Goal: Information Seeking & Learning: Learn about a topic

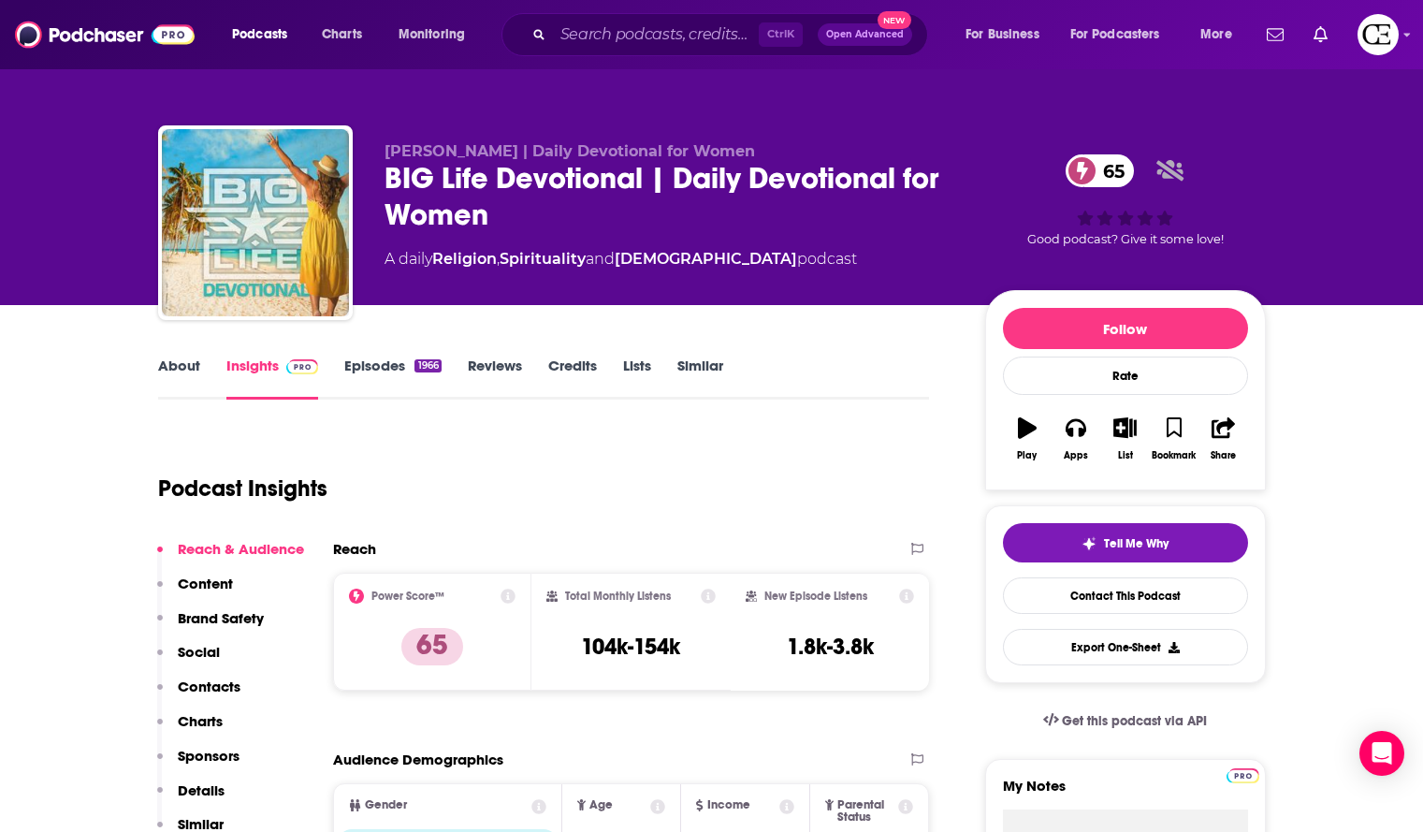
click at [451, 184] on div "BIG Life Devotional | Daily Devotional for Women 65" at bounding box center [670, 196] width 571 height 73
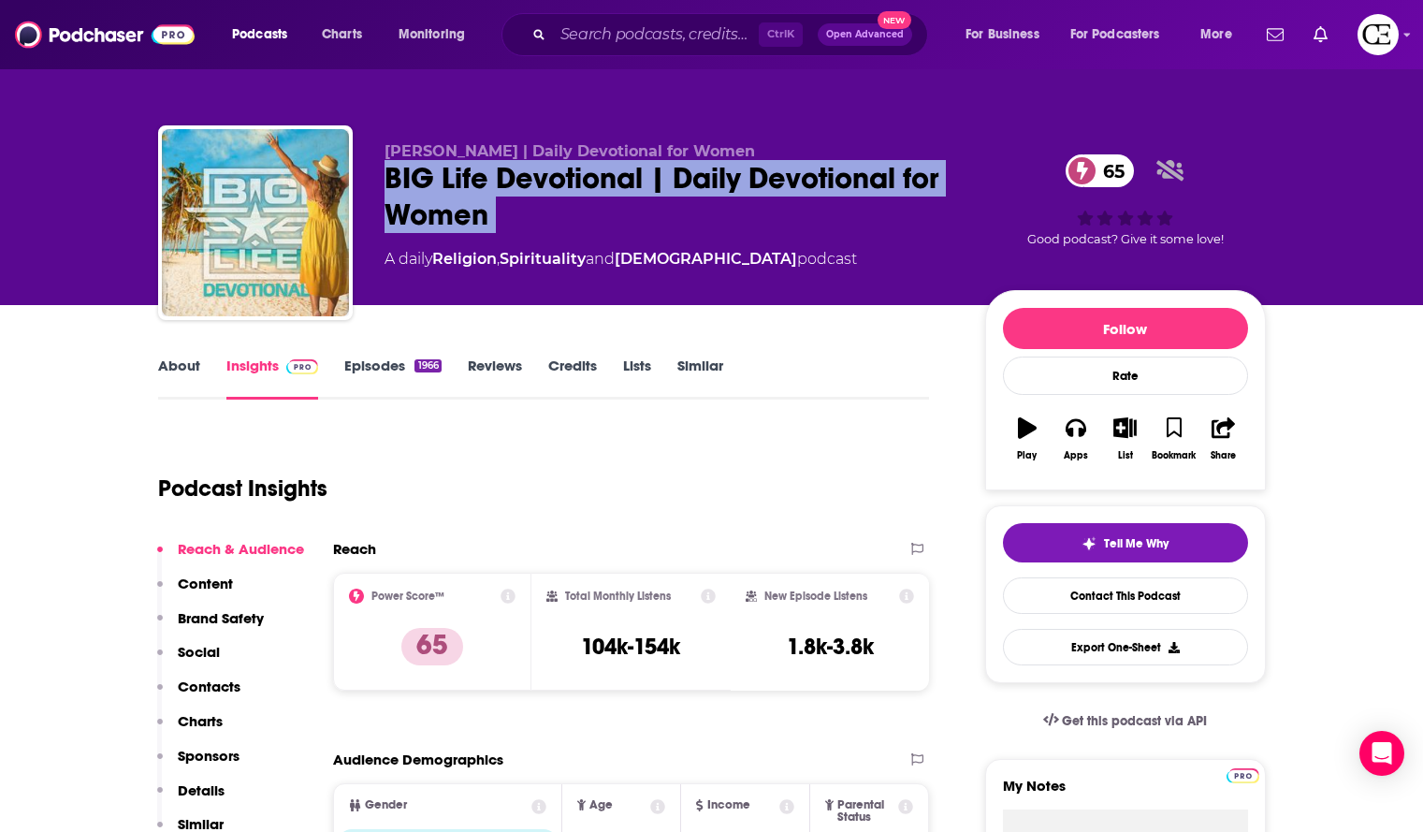
click at [451, 184] on div "BIG Life Devotional | Daily Devotional for Women 65" at bounding box center [670, 196] width 571 height 73
copy div "BIG Life Devotional | Daily Devotional for Women 65"
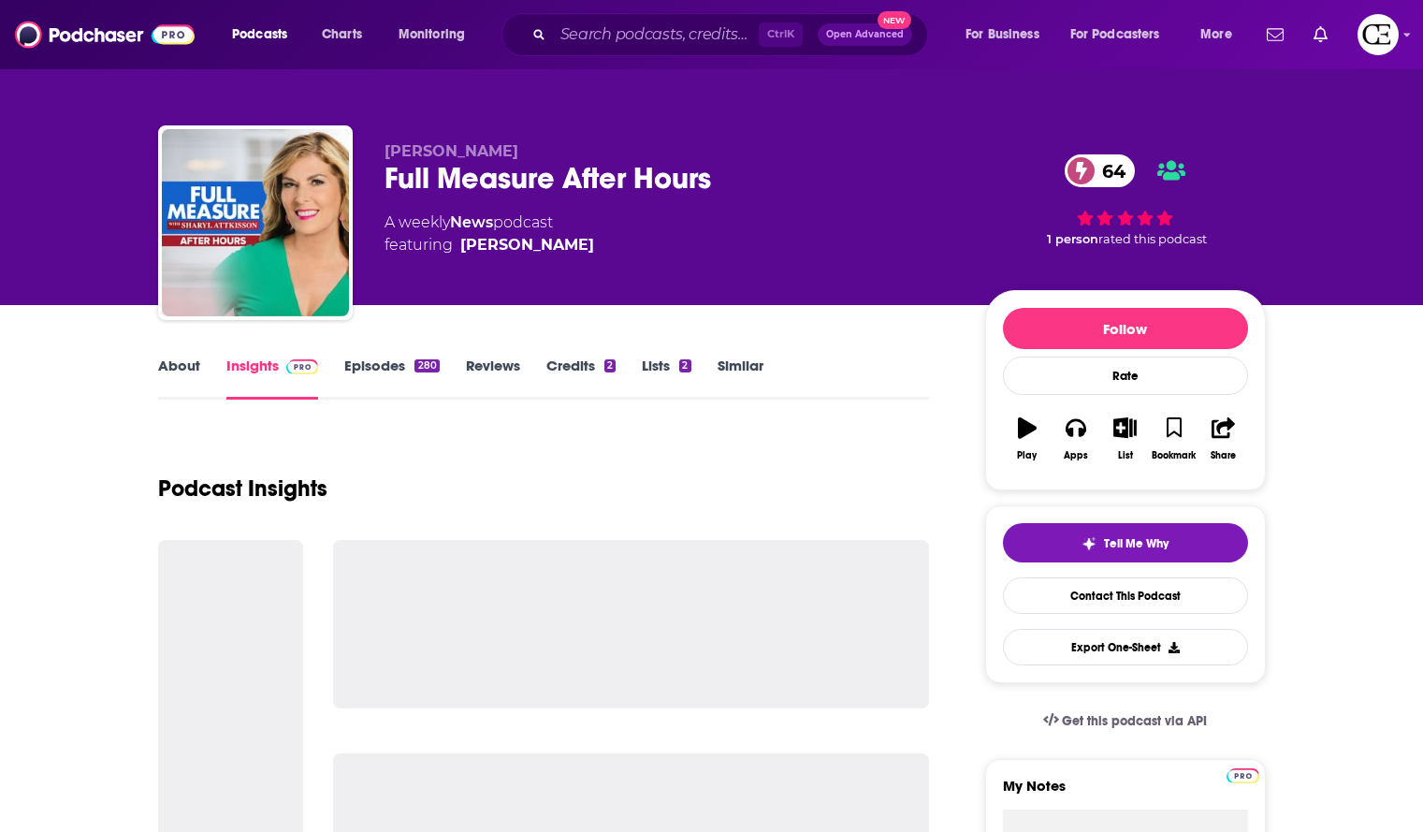
click at [602, 183] on div "Full Measure After Hours 64" at bounding box center [670, 178] width 571 height 36
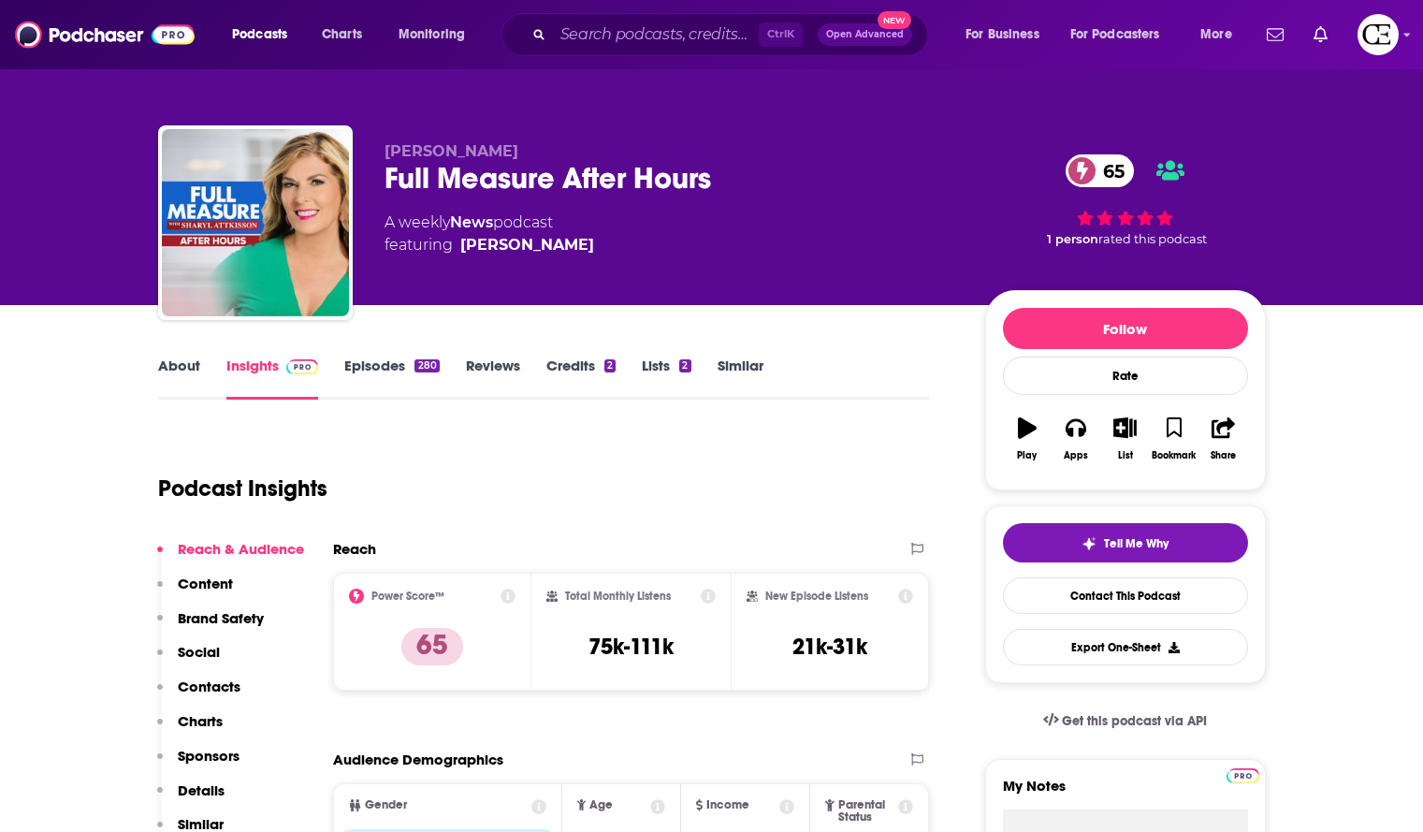
click at [602, 183] on div "Full Measure After Hours 65" at bounding box center [670, 178] width 571 height 36
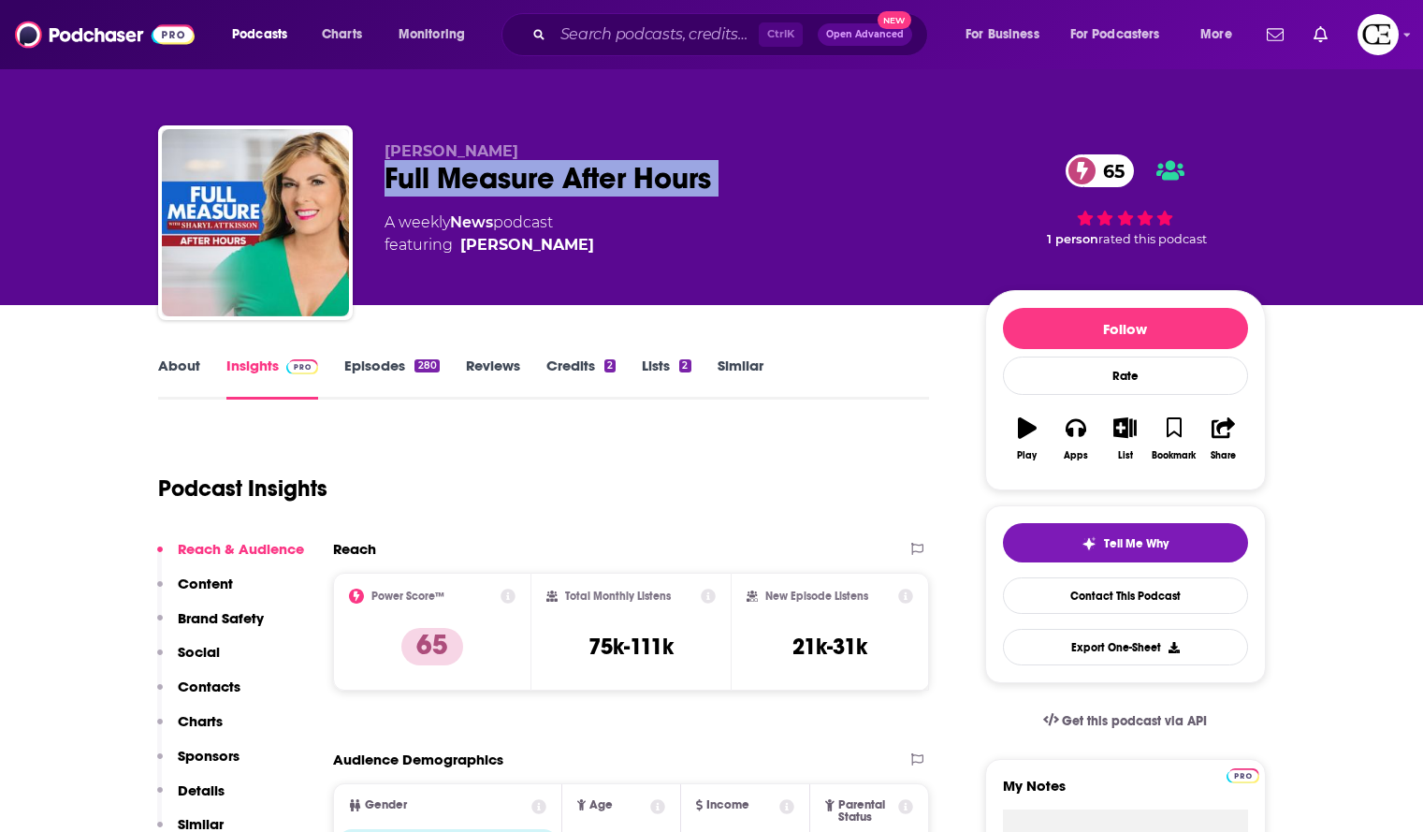
click at [602, 183] on div "Full Measure After Hours 65" at bounding box center [670, 178] width 571 height 36
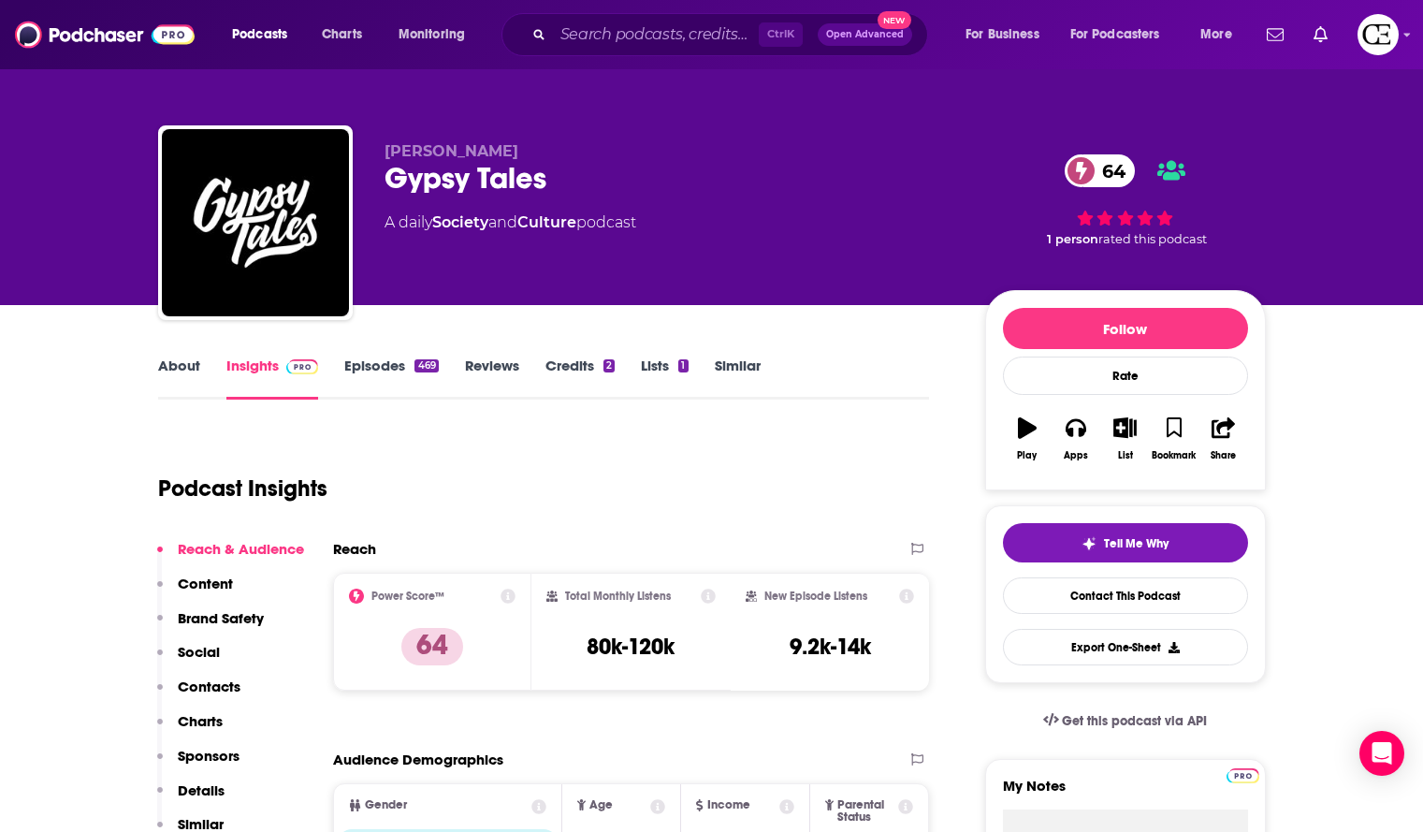
click at [489, 196] on div "Gypsy Tales 64" at bounding box center [670, 178] width 571 height 36
copy div "Gypsy Tales 64"
click at [1170, 536] on button "Tell Me Why" at bounding box center [1125, 542] width 245 height 39
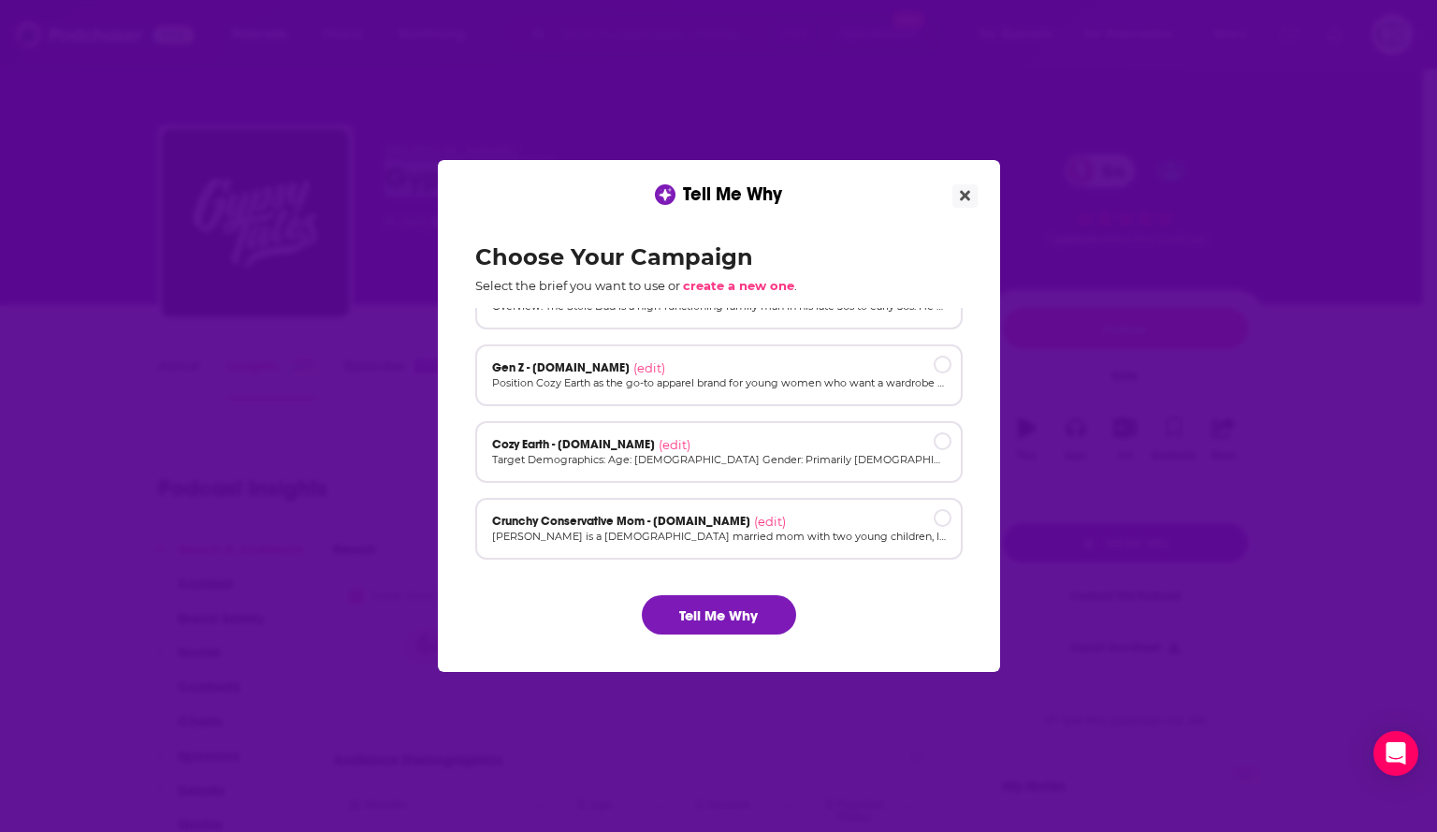
scroll to position [126, 0]
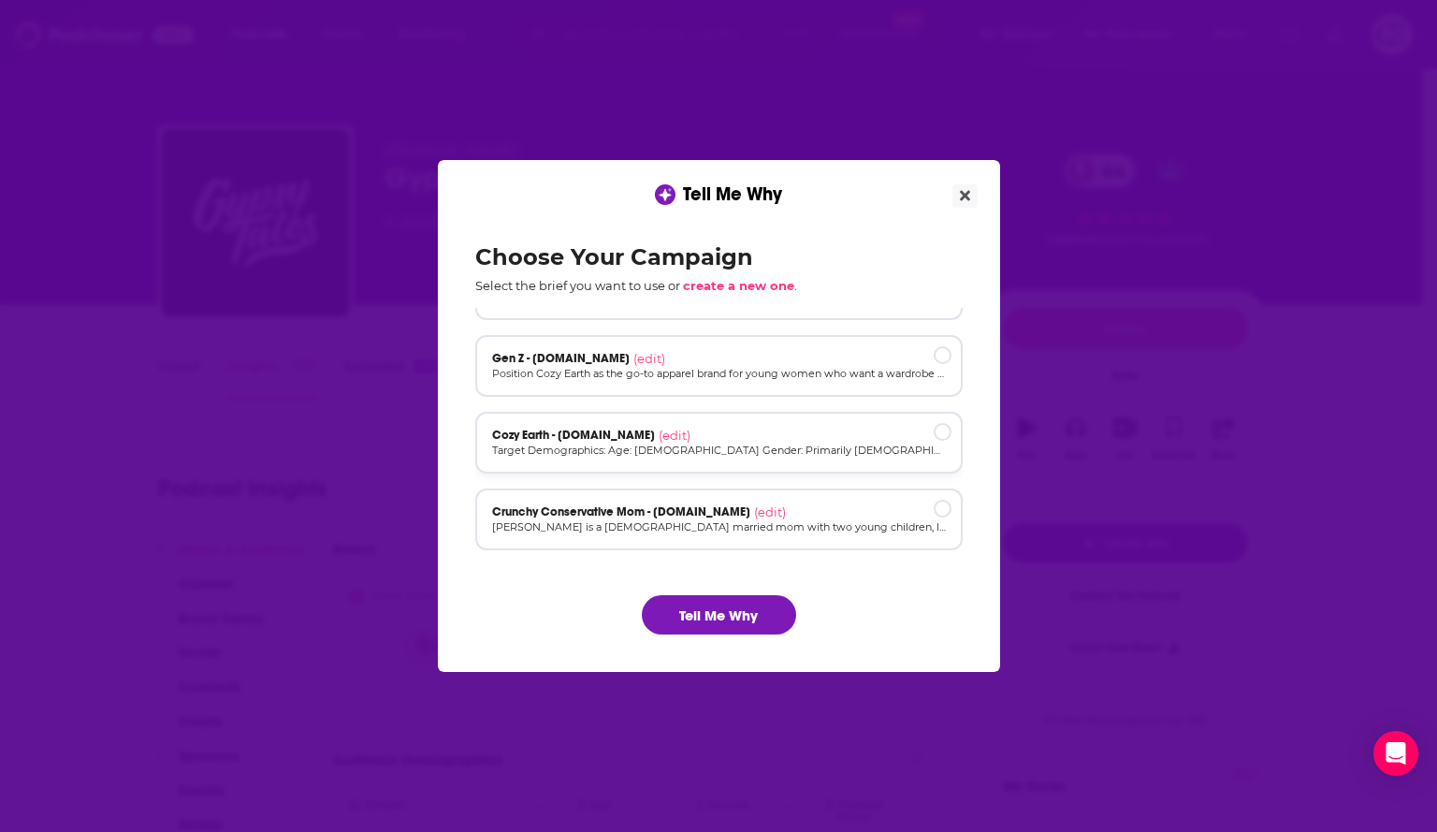
click at [839, 436] on div "Cozy Earth - cozyearth.com (edit)" at bounding box center [719, 435] width 454 height 15
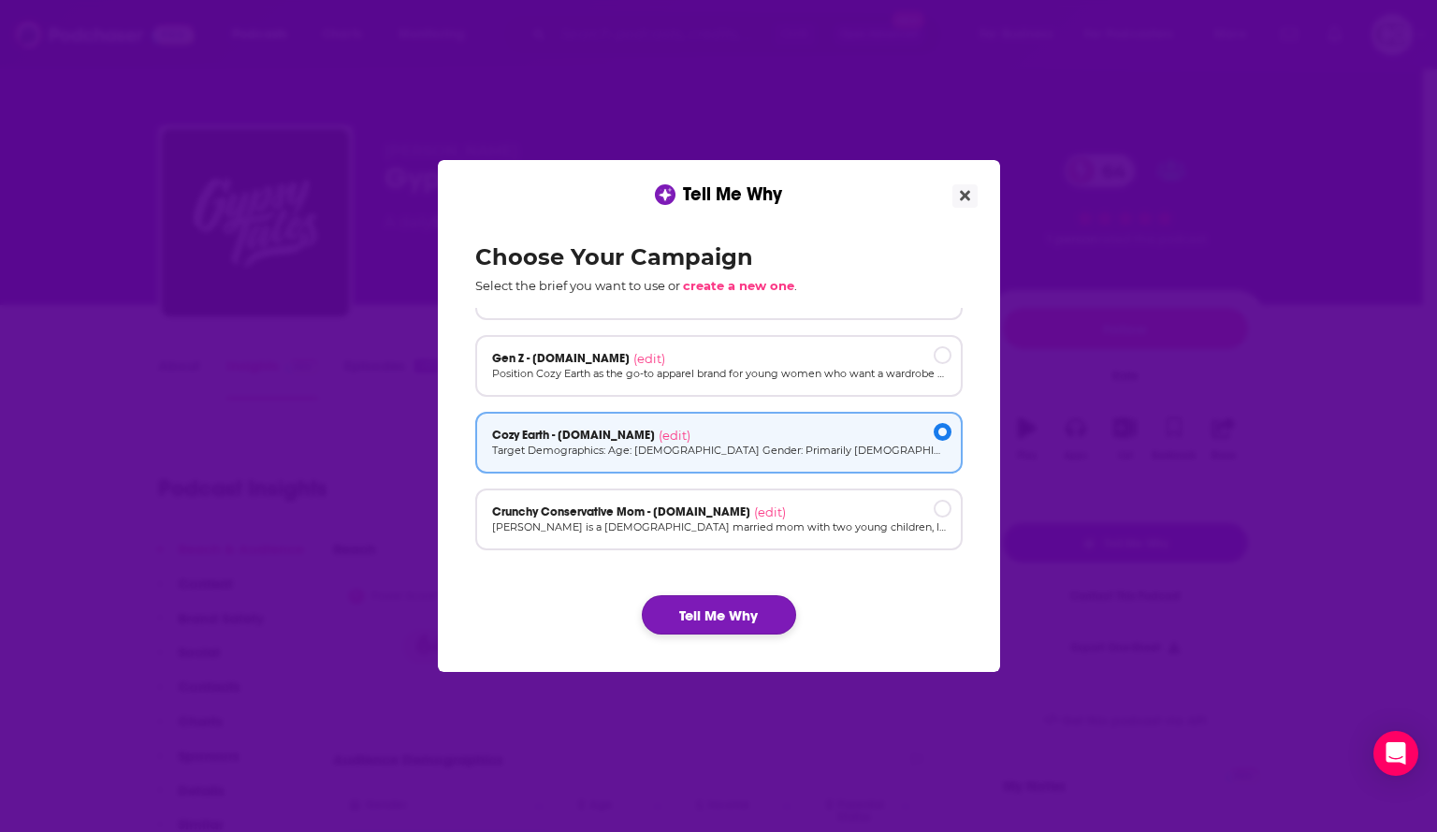
click at [754, 604] on button "Tell Me Why" at bounding box center [719, 614] width 154 height 39
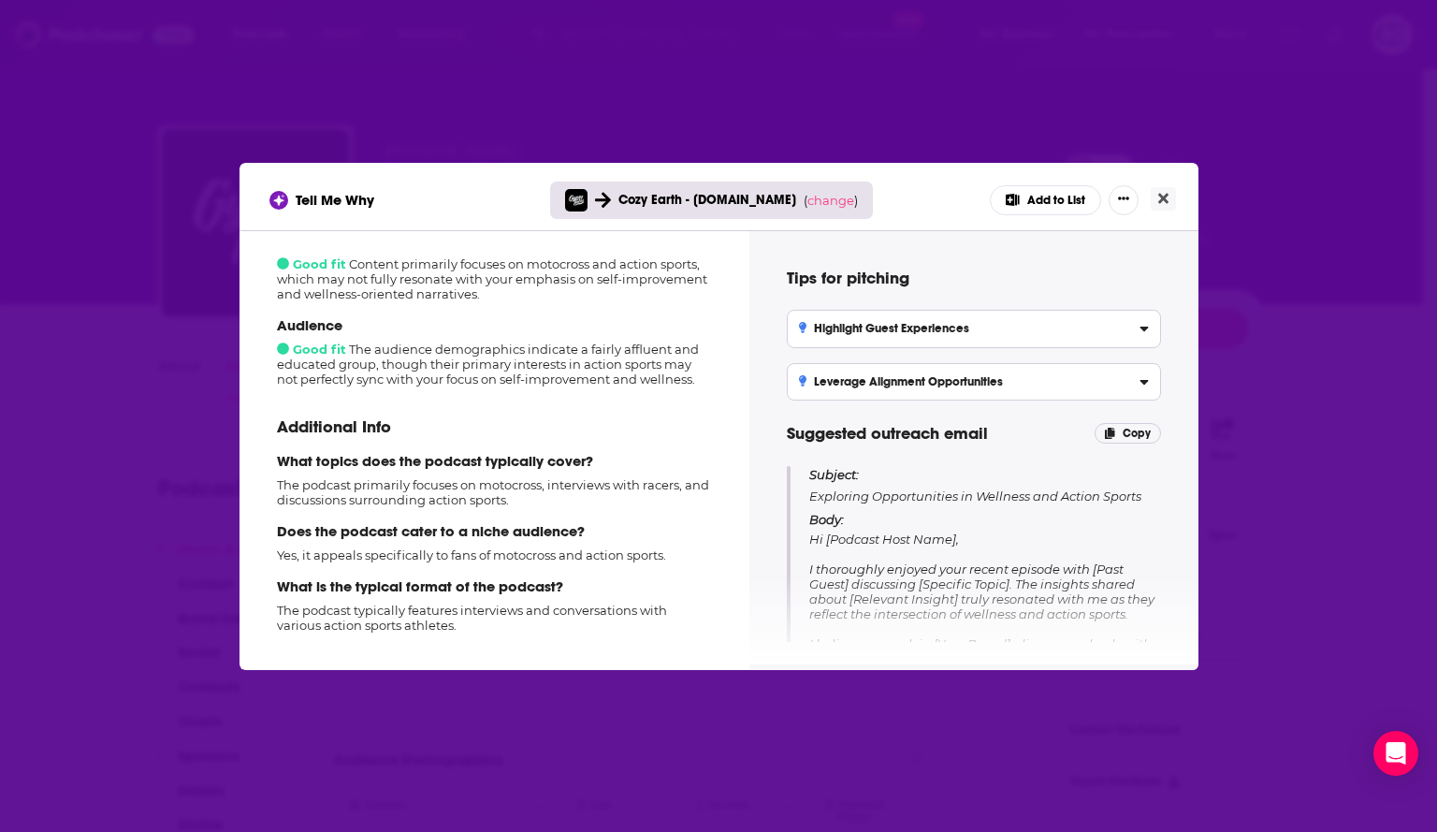
scroll to position [313, 0]
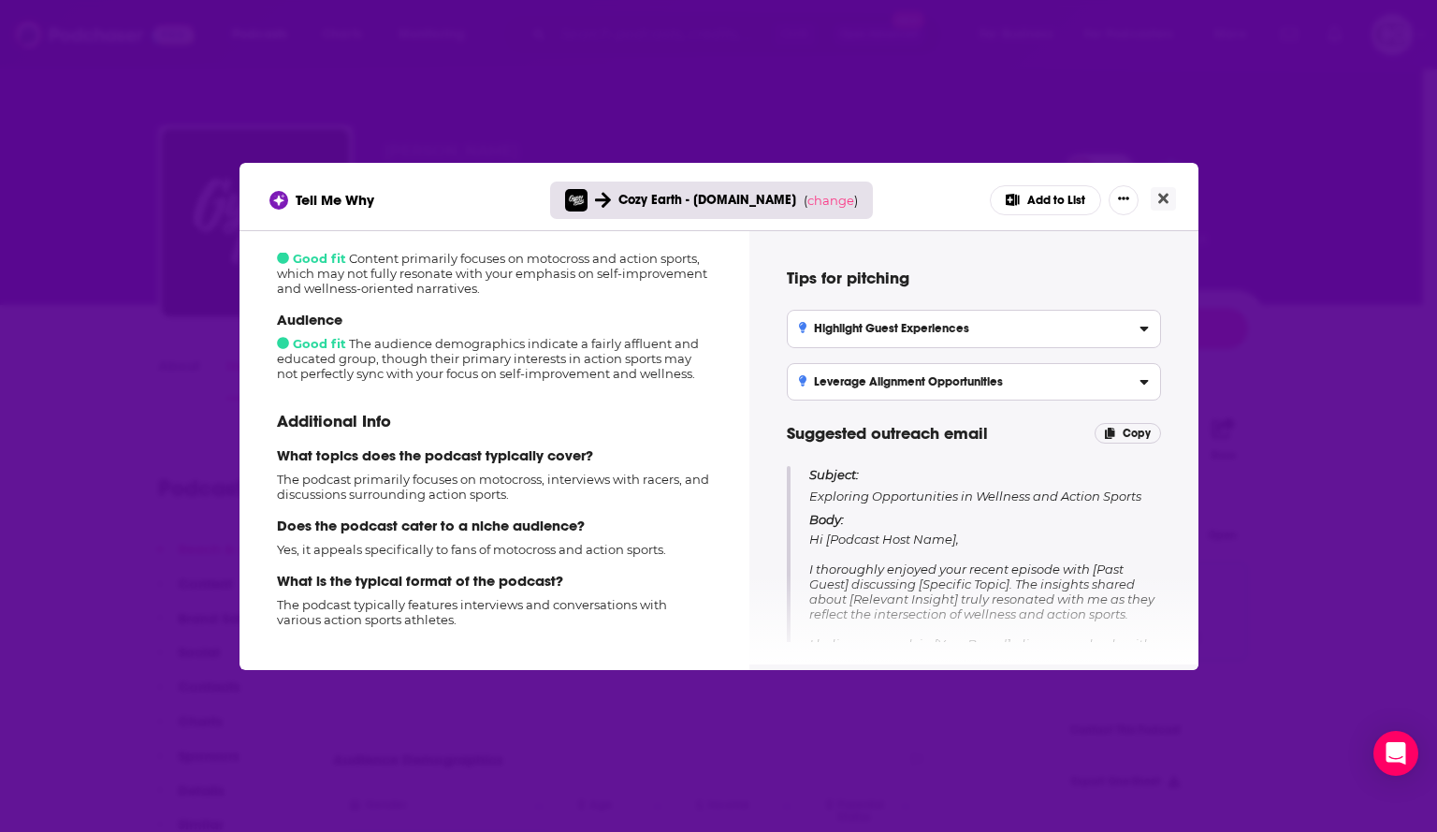
click at [346, 255] on div "Content Good fit Content primarily focuses on motocross and action sports, whic…" at bounding box center [494, 261] width 435 height 70
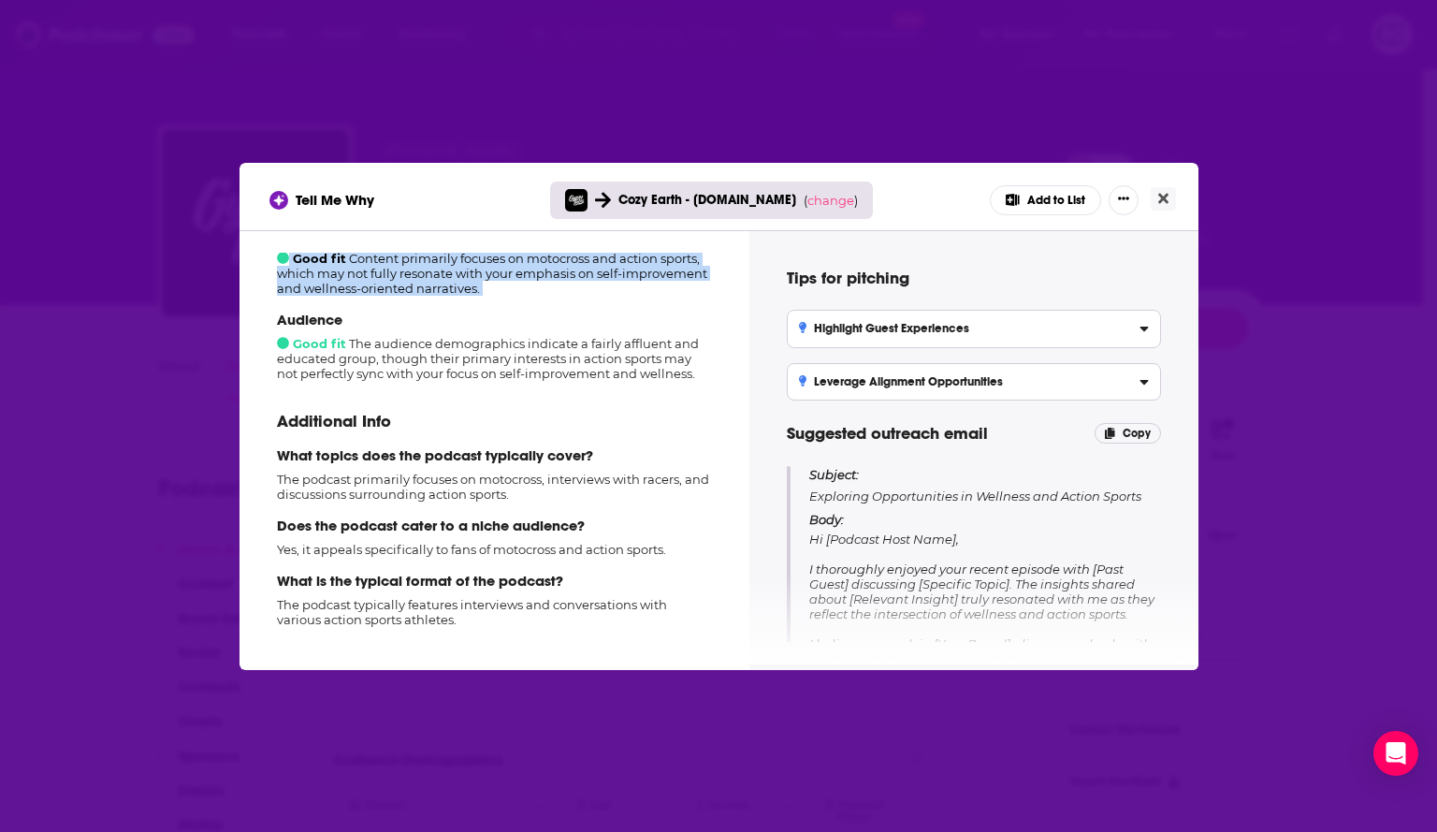
click at [346, 255] on div "Content Good fit Content primarily focuses on motocross and action sports, whic…" at bounding box center [494, 261] width 435 height 70
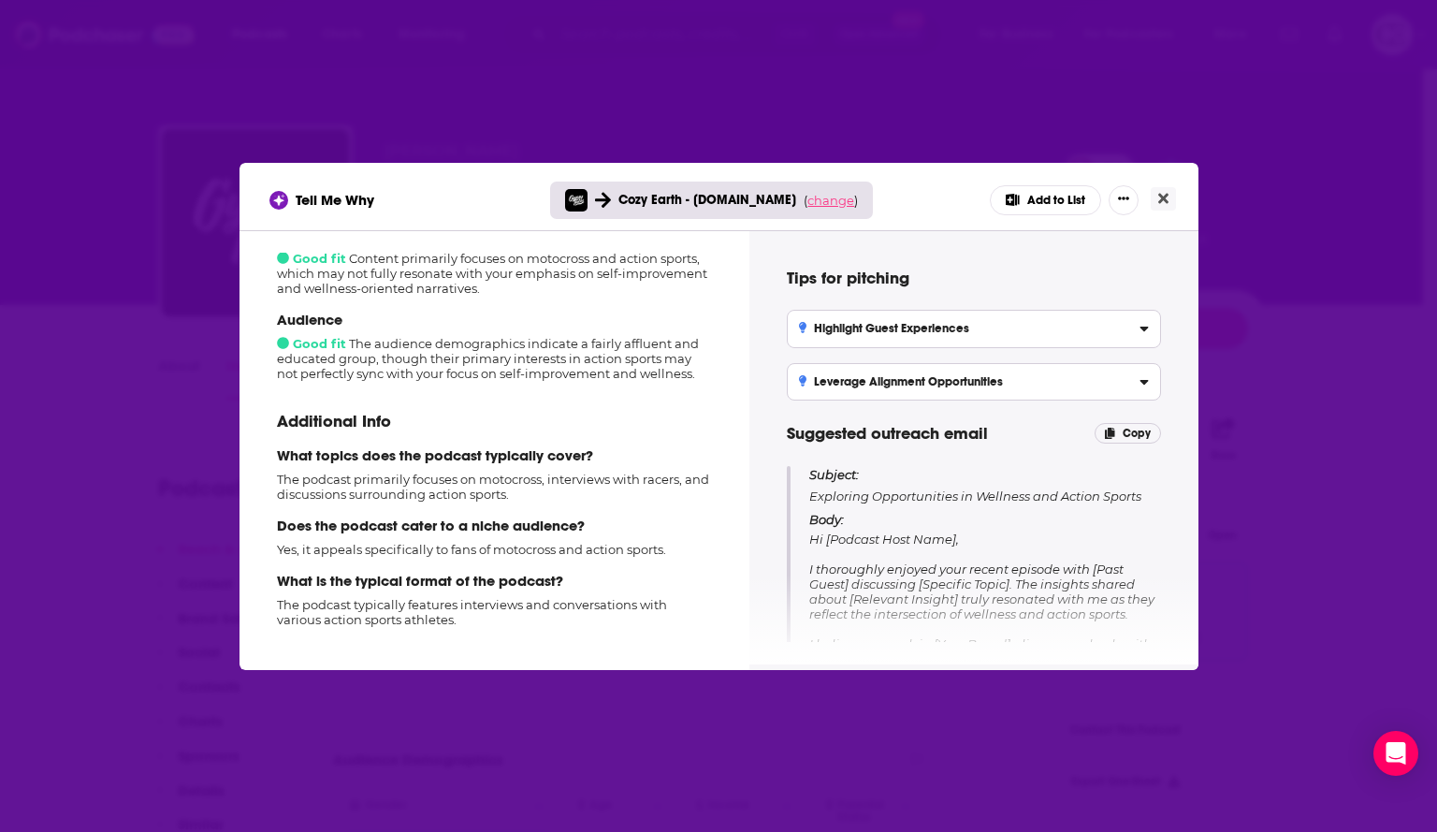
click at [825, 197] on span "change" at bounding box center [831, 200] width 47 height 15
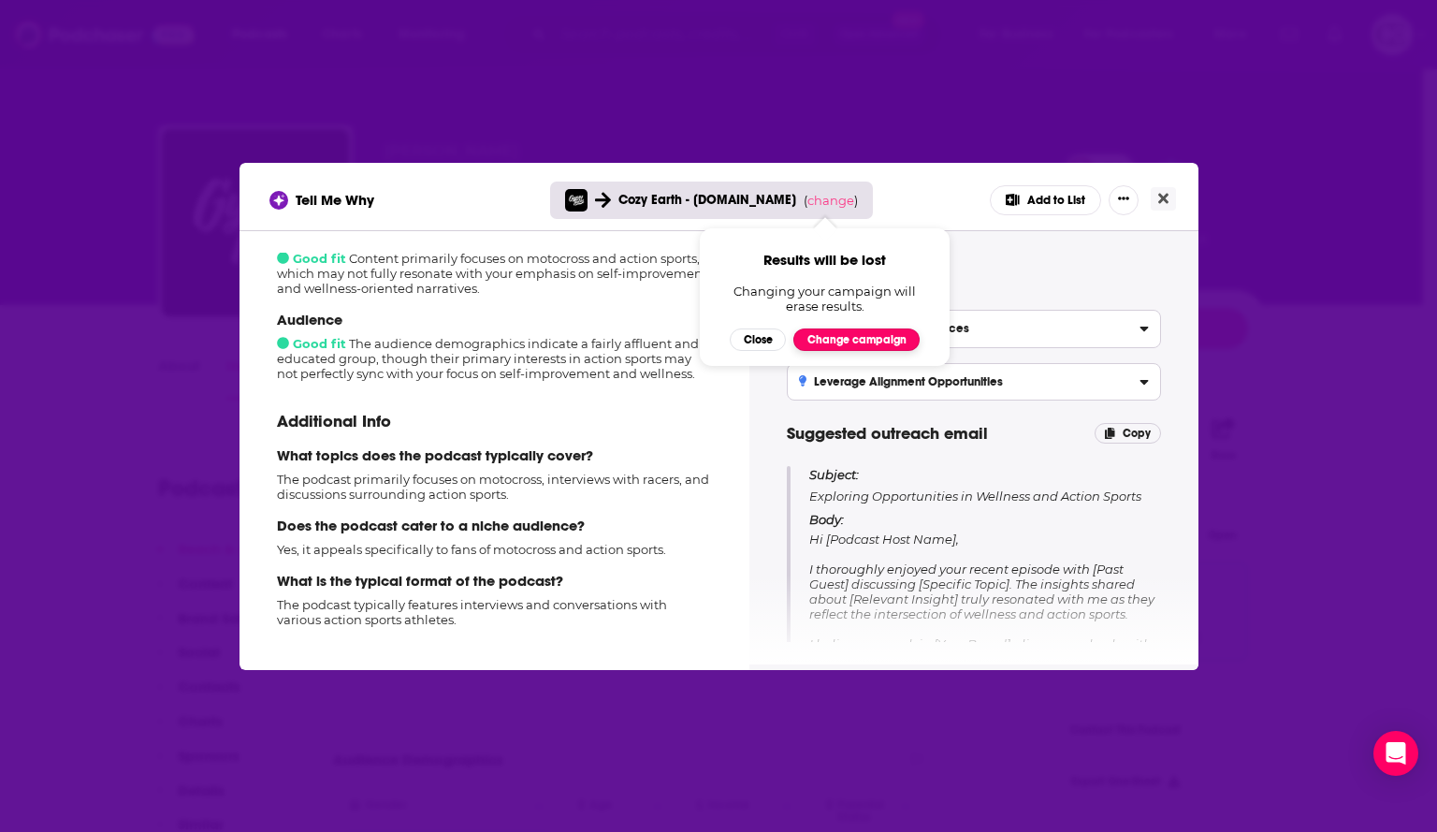
click at [844, 333] on button "Change campaign" at bounding box center [856, 339] width 126 height 22
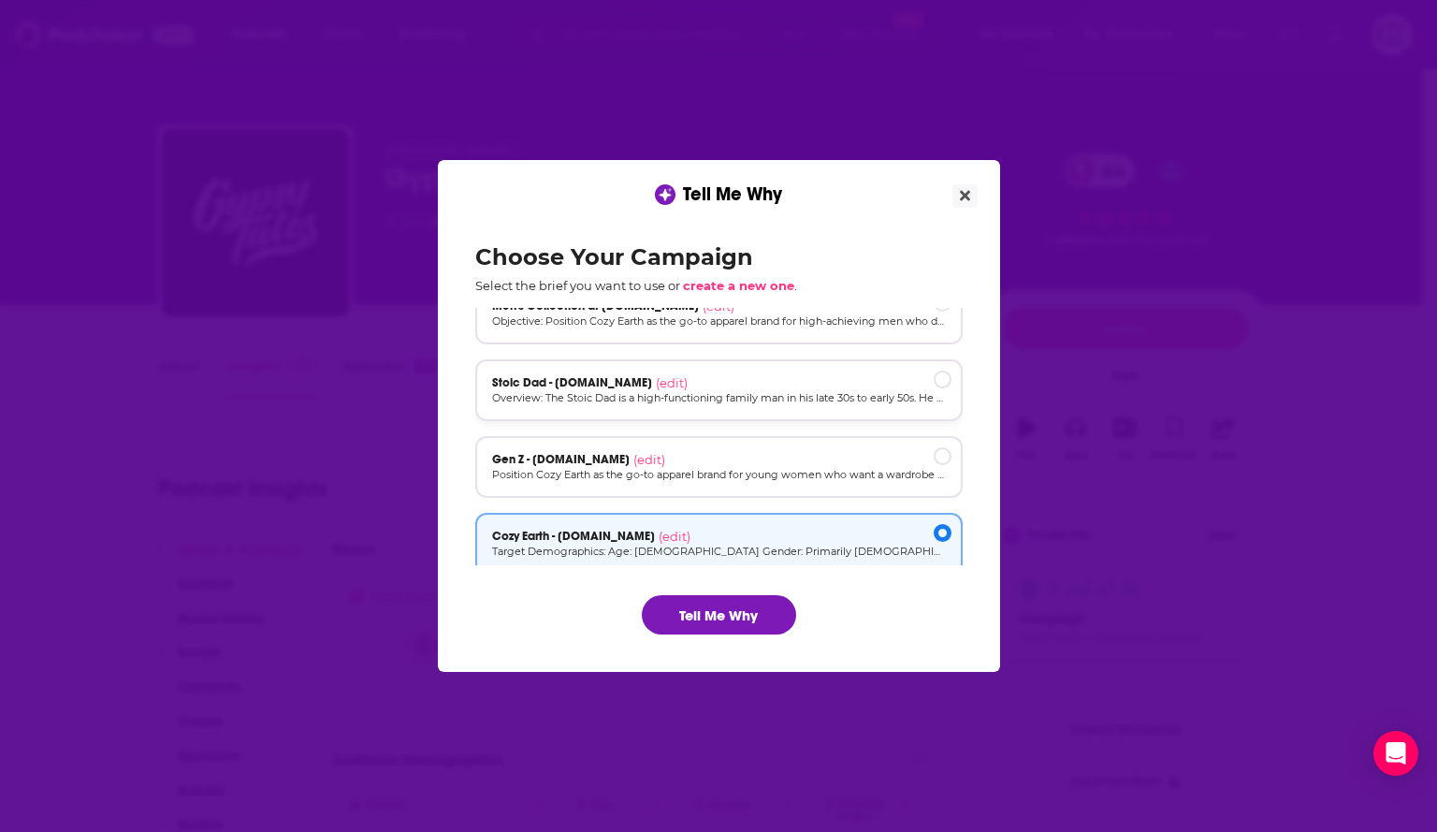
scroll to position [0, 0]
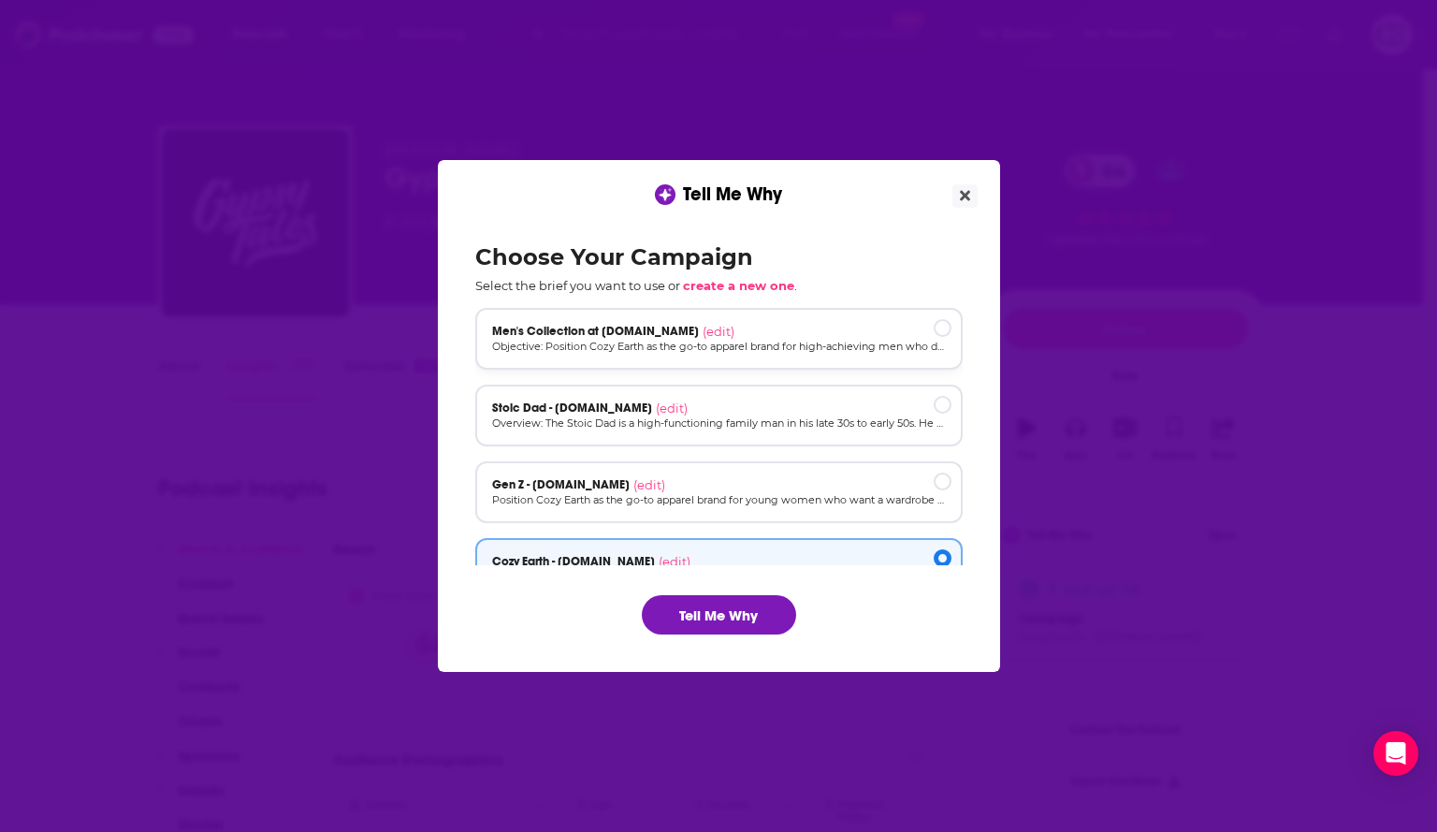
click at [827, 339] on p "Objective: Position Cozy Earth as the go-to apparel brand for high-achieving me…" at bounding box center [719, 347] width 454 height 16
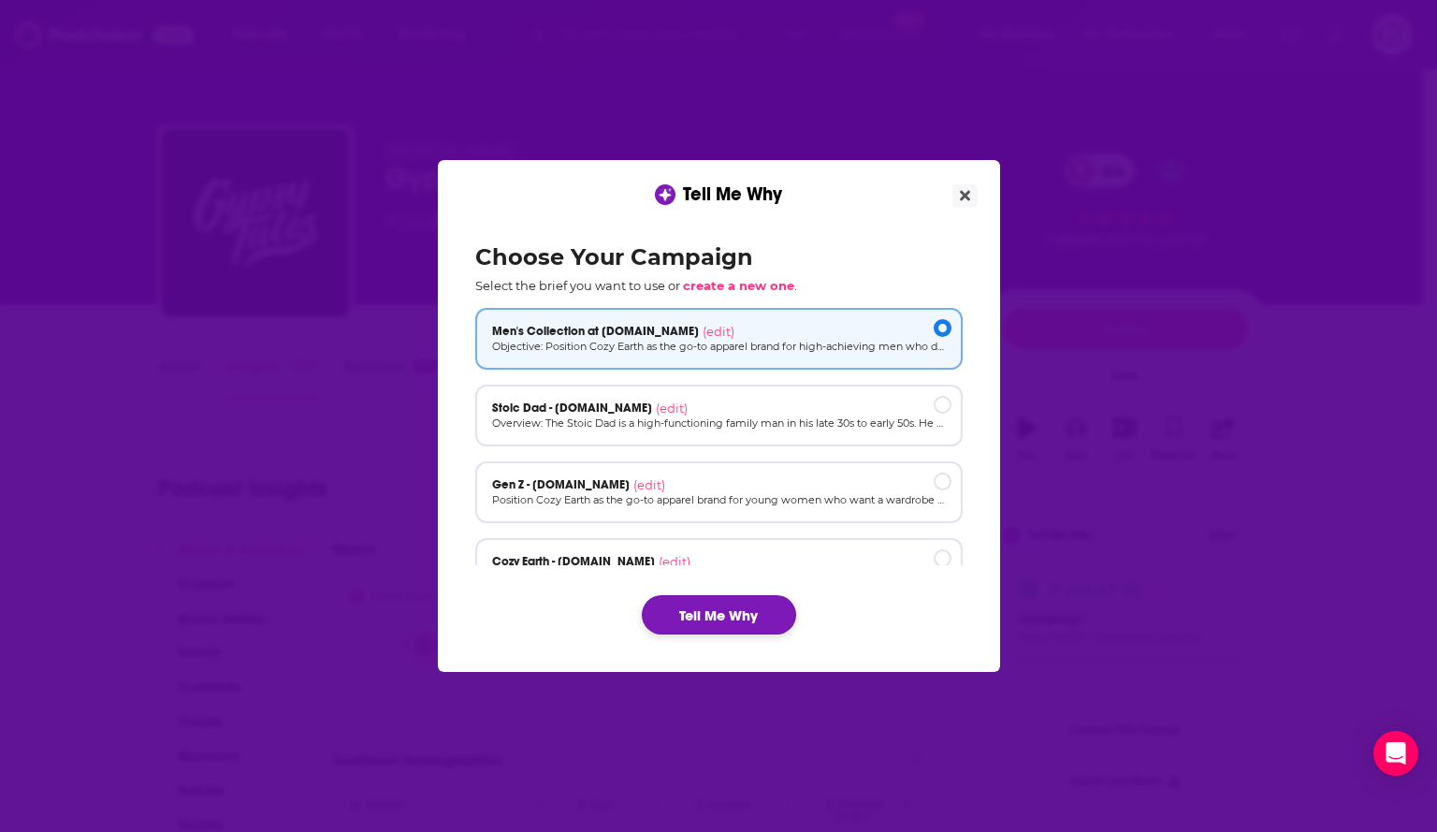
click at [721, 621] on button "Tell Me Why" at bounding box center [719, 614] width 154 height 39
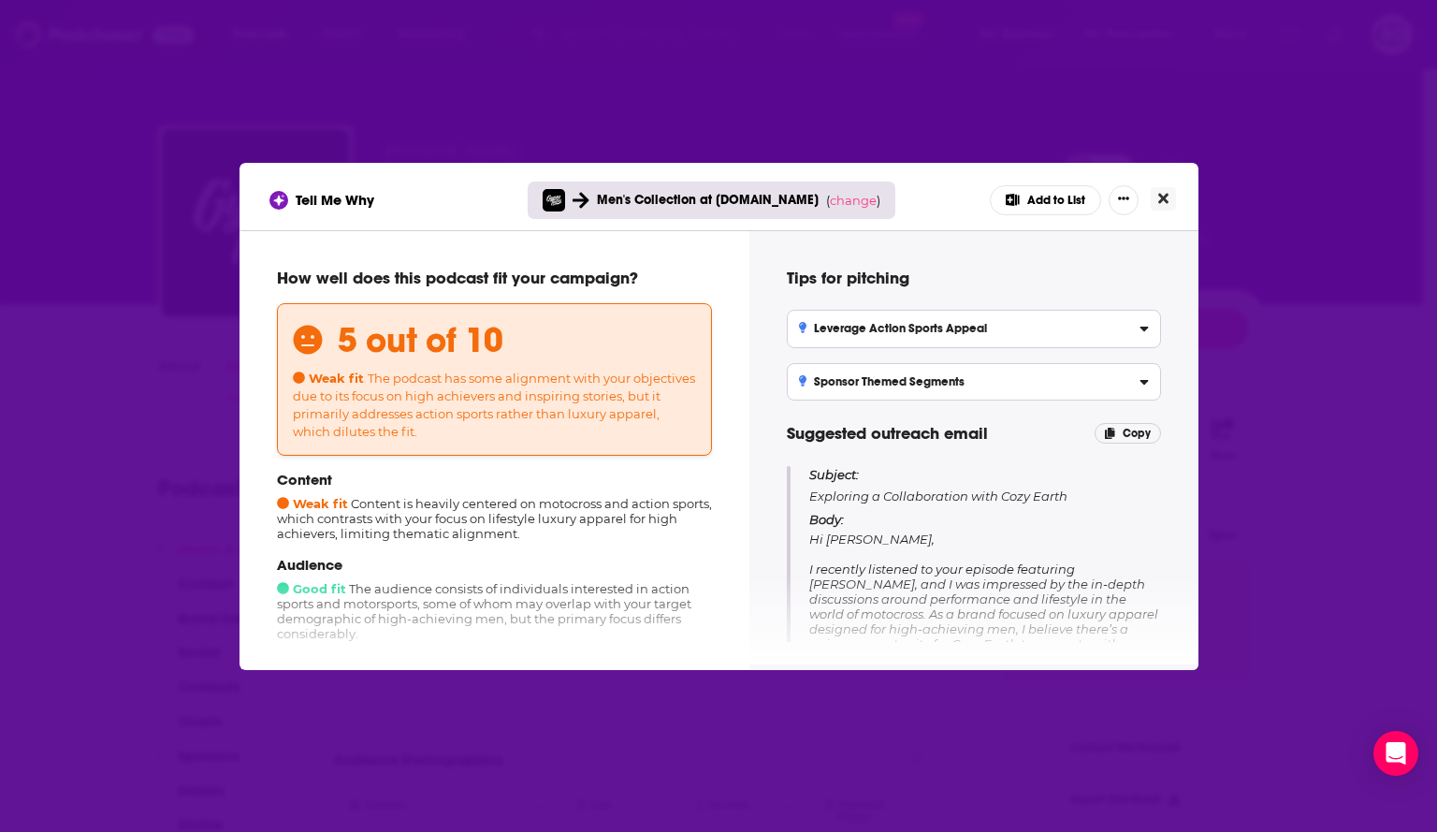
click at [1158, 203] on icon "Close" at bounding box center [1163, 198] width 10 height 15
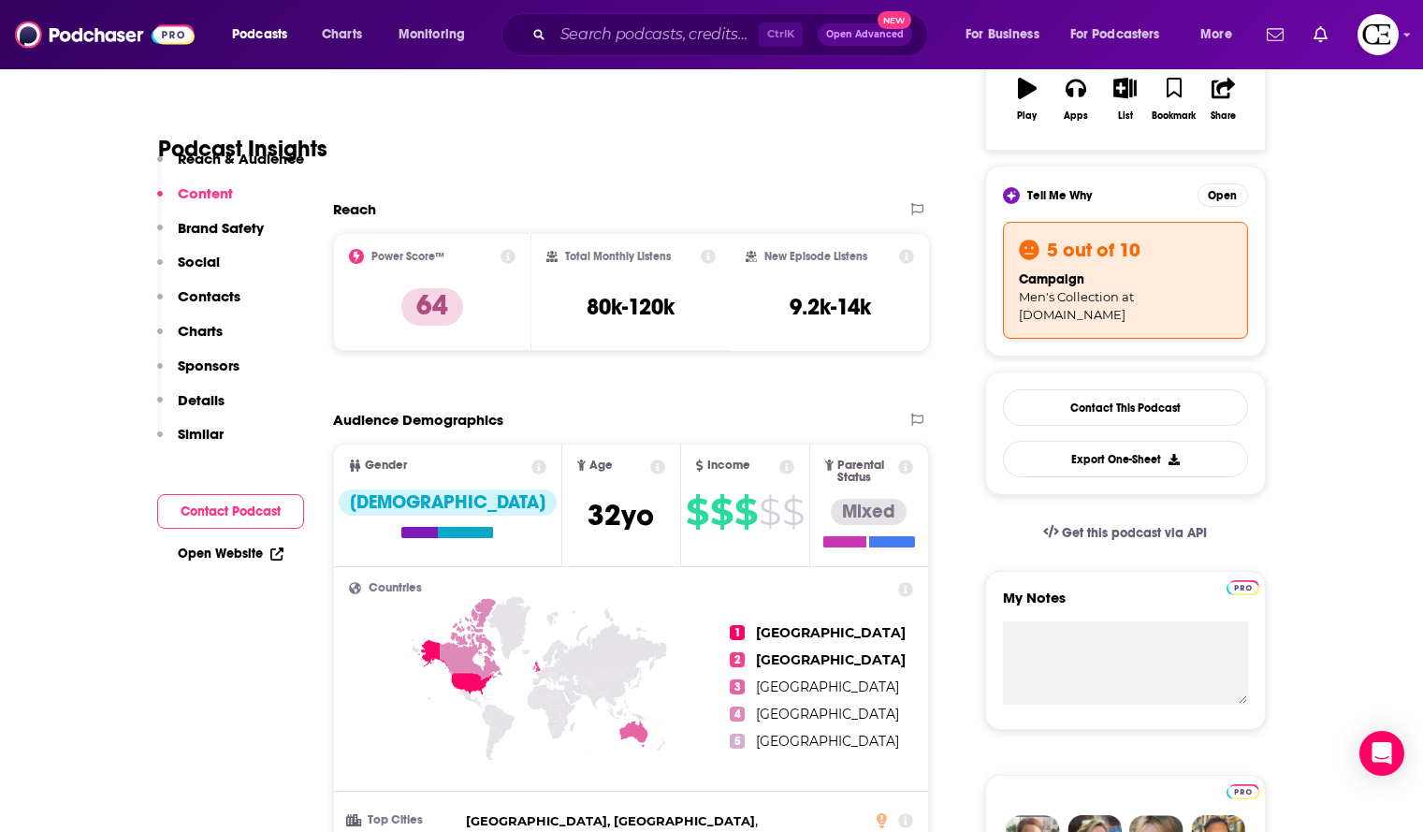
scroll to position [94, 0]
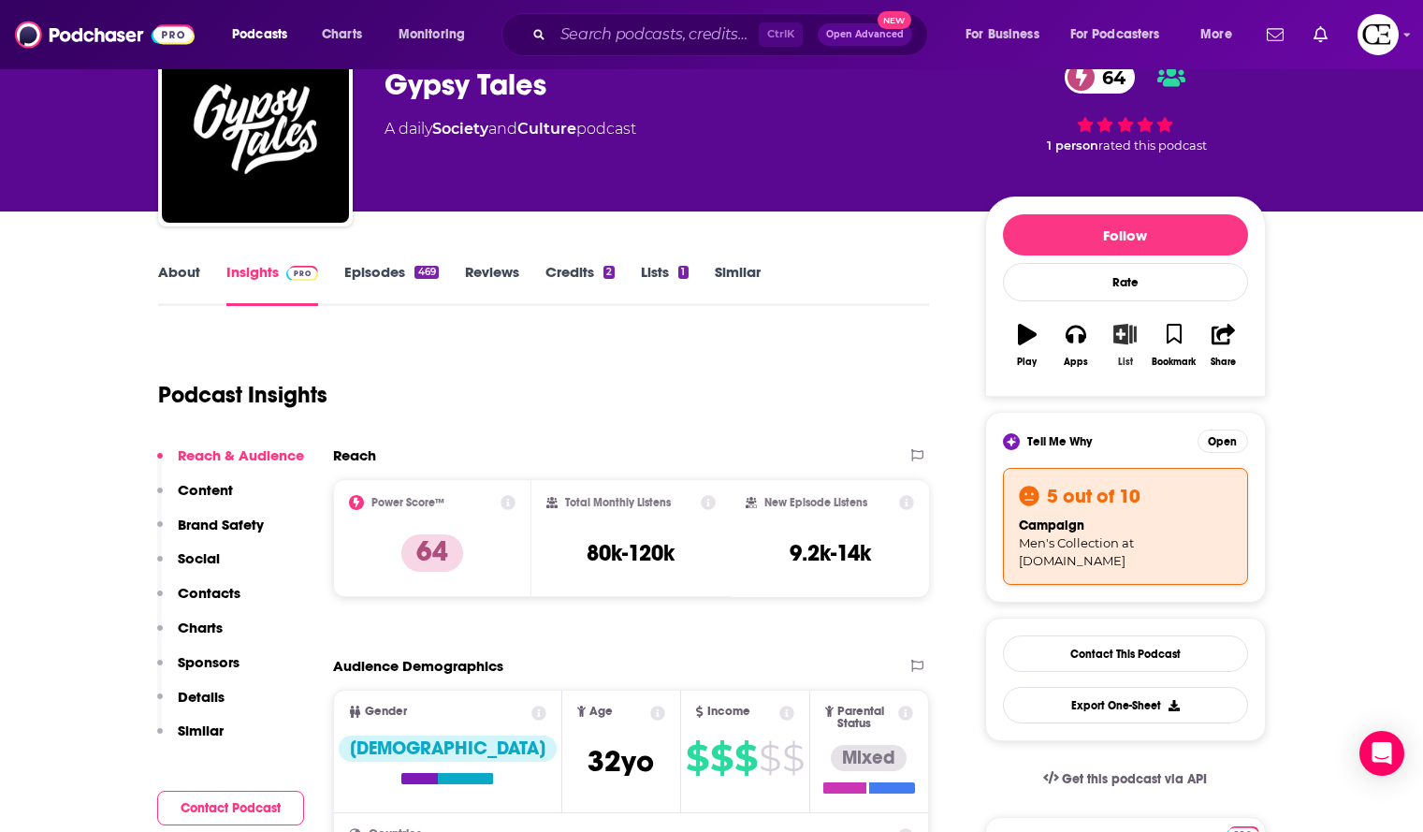
click at [1118, 329] on icon "button" at bounding box center [1125, 334] width 23 height 21
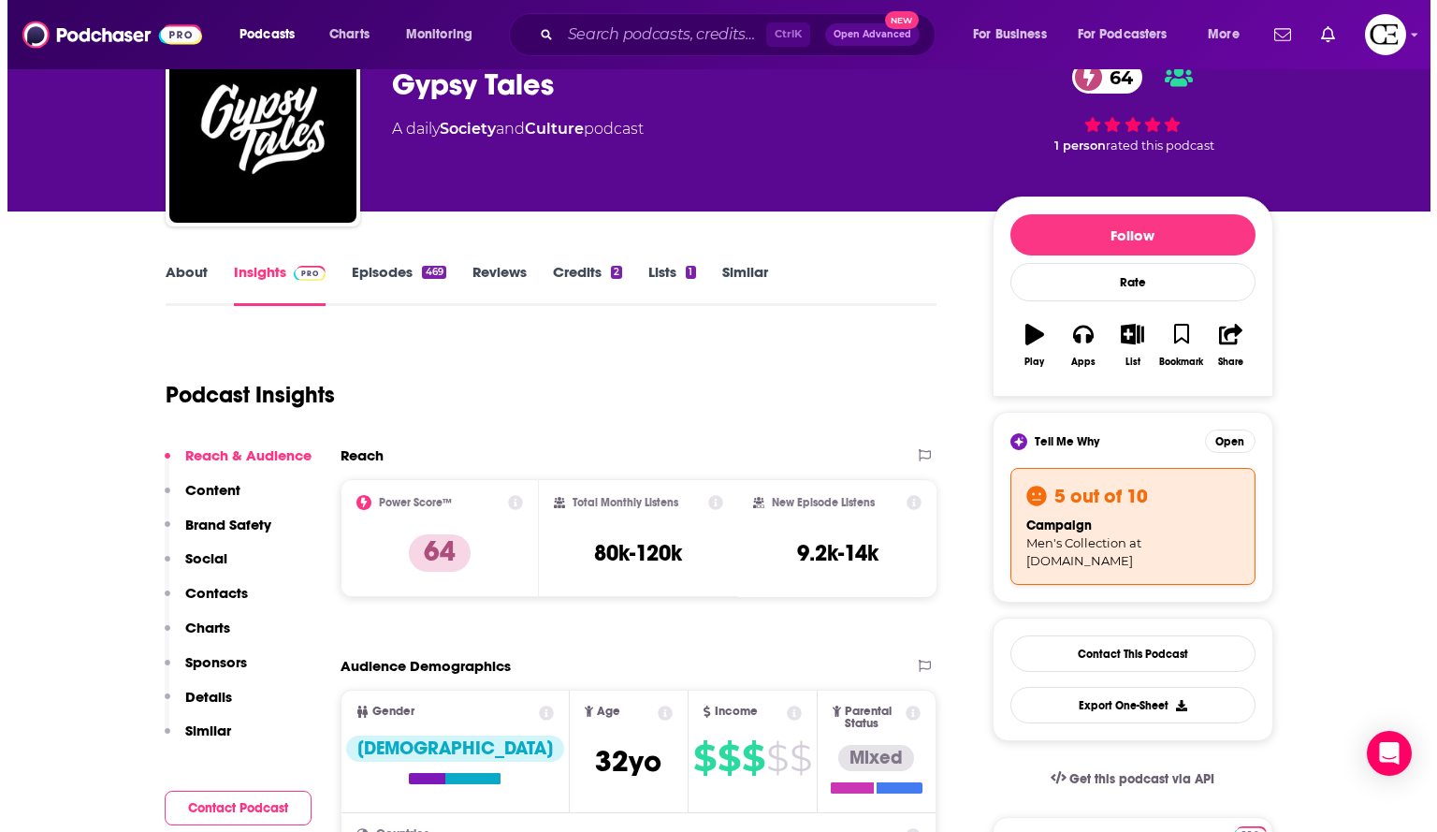
scroll to position [0, 0]
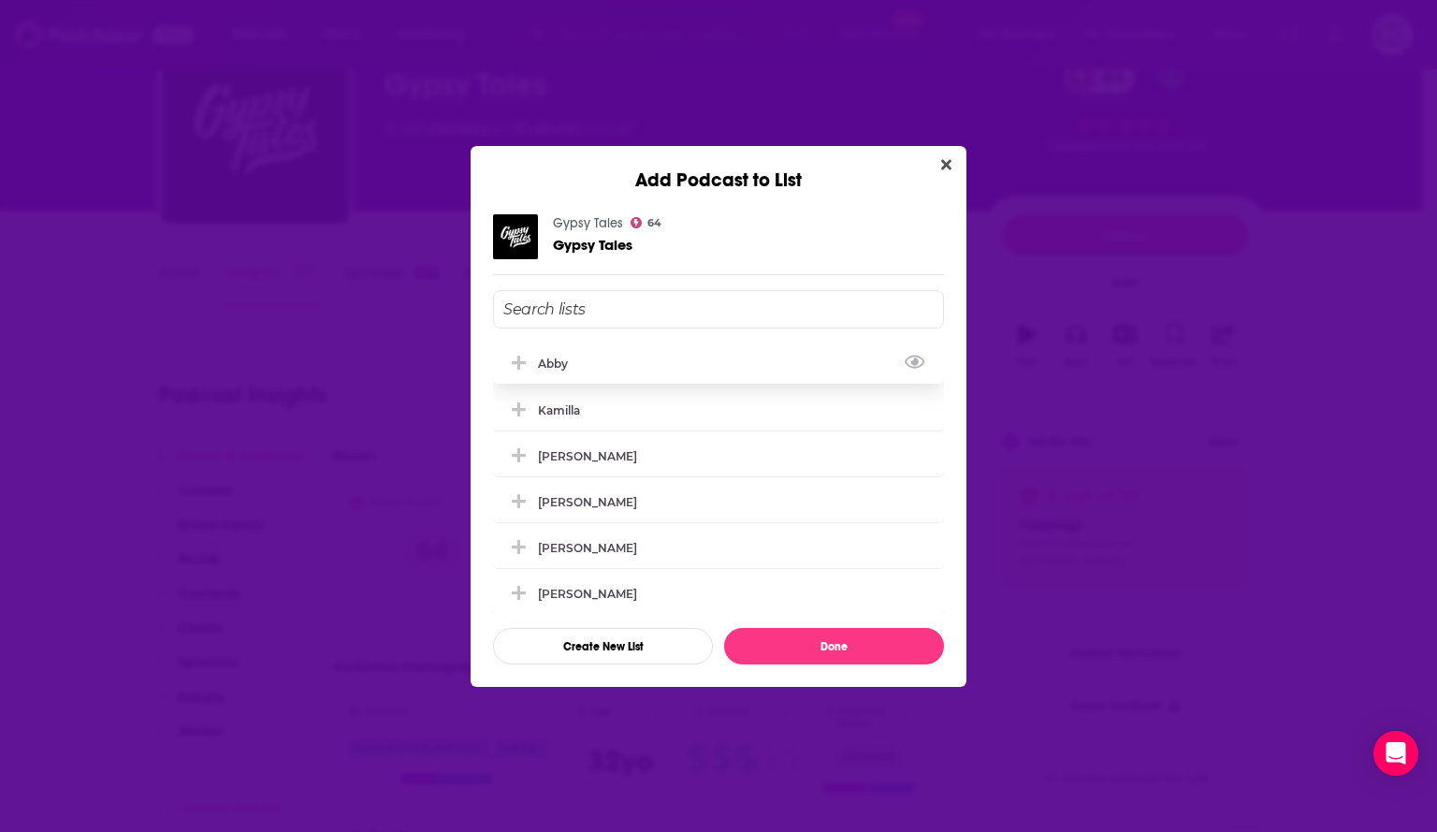
click at [514, 363] on icon "Add Podcast To List" at bounding box center [519, 363] width 14 height 14
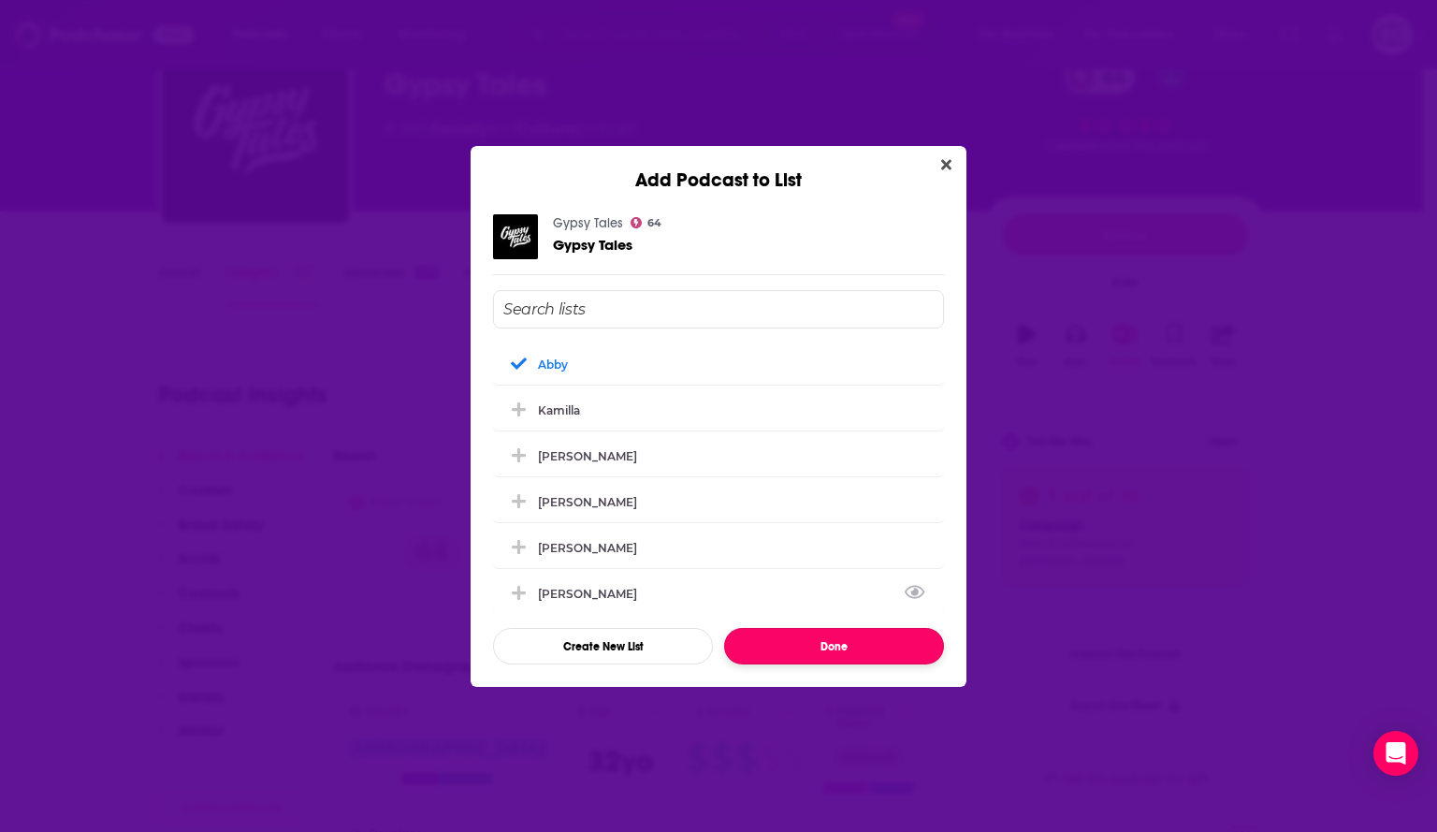
click at [769, 636] on button "Done" at bounding box center [834, 646] width 220 height 36
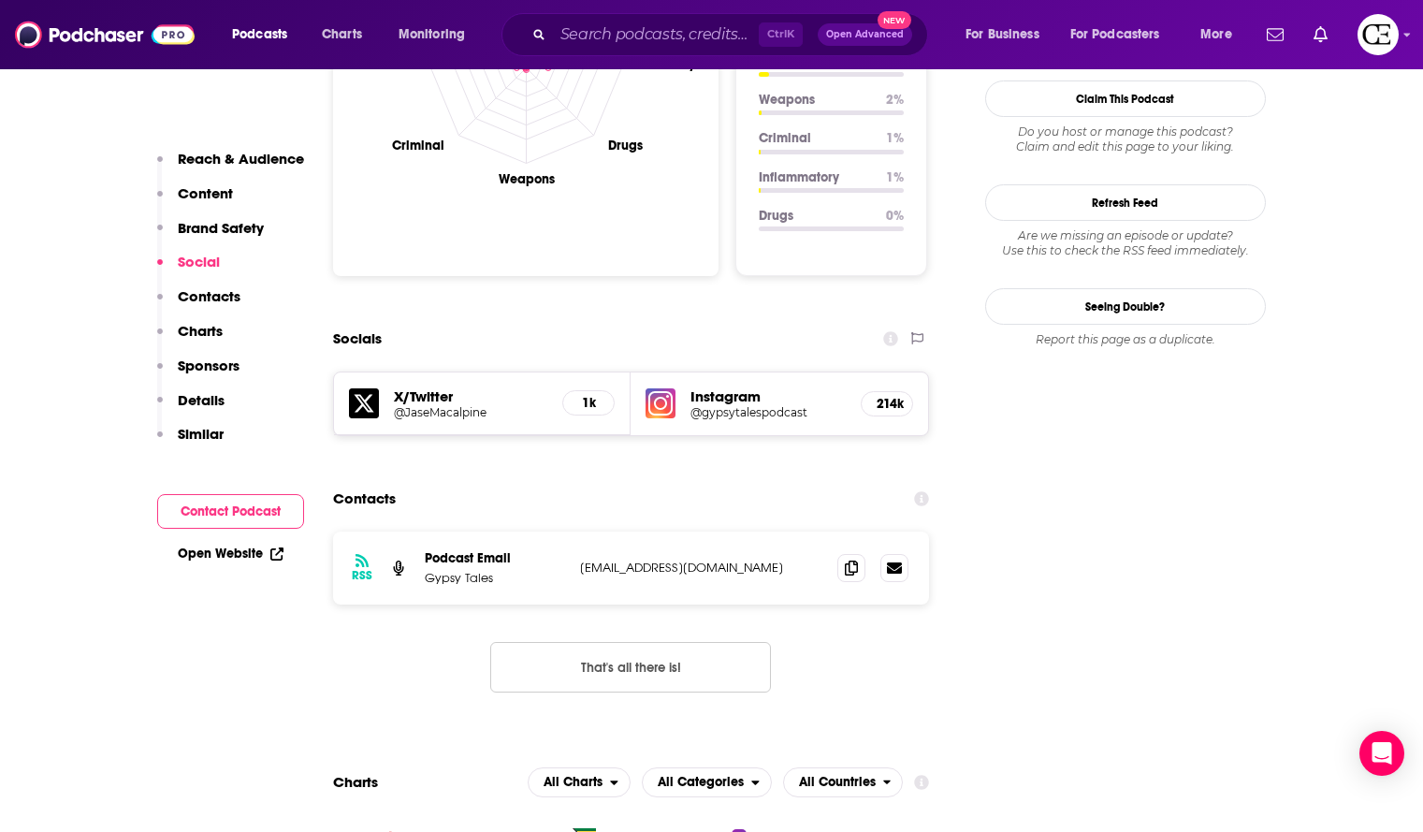
scroll to position [1965, 0]
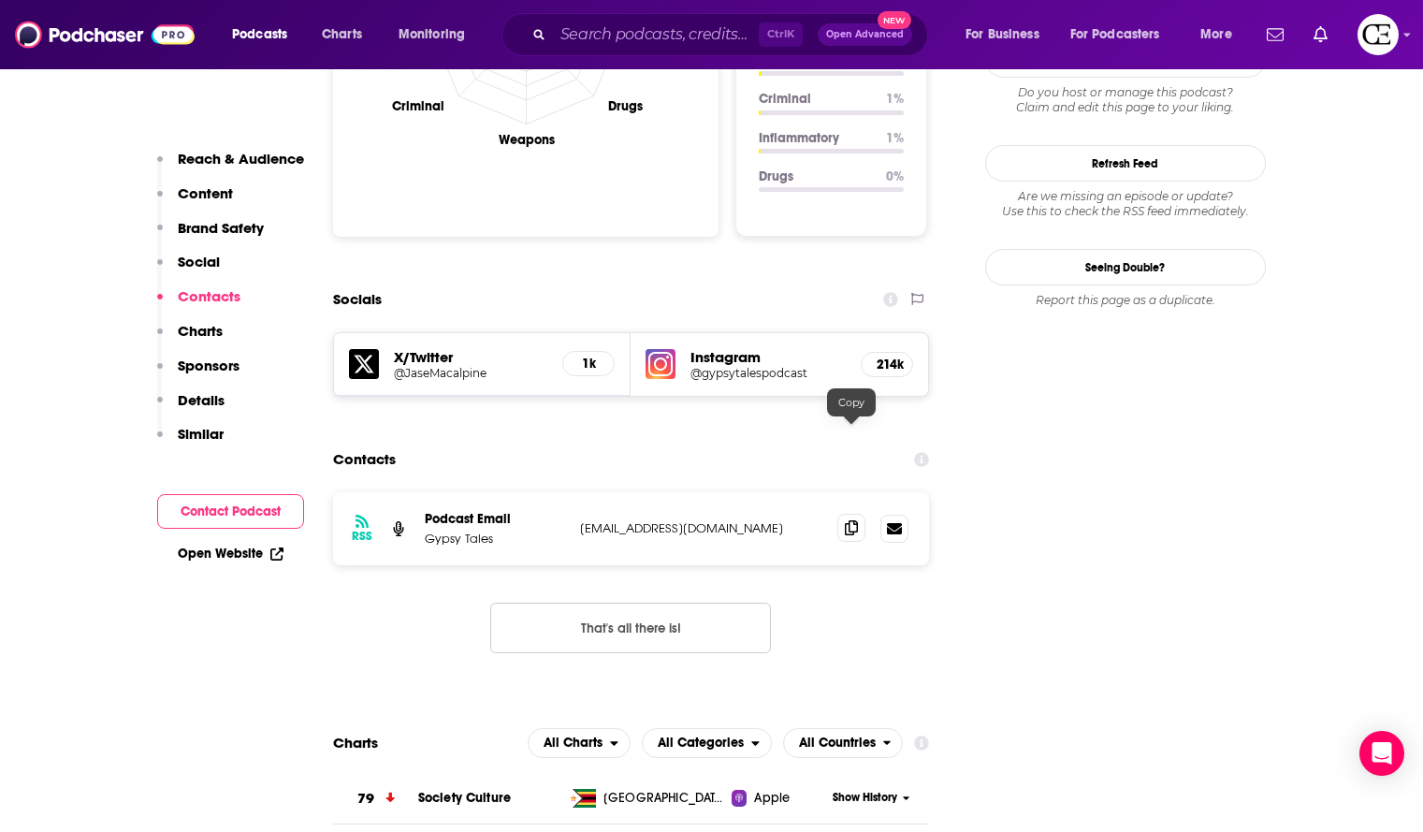
click at [847, 520] on icon at bounding box center [851, 527] width 13 height 15
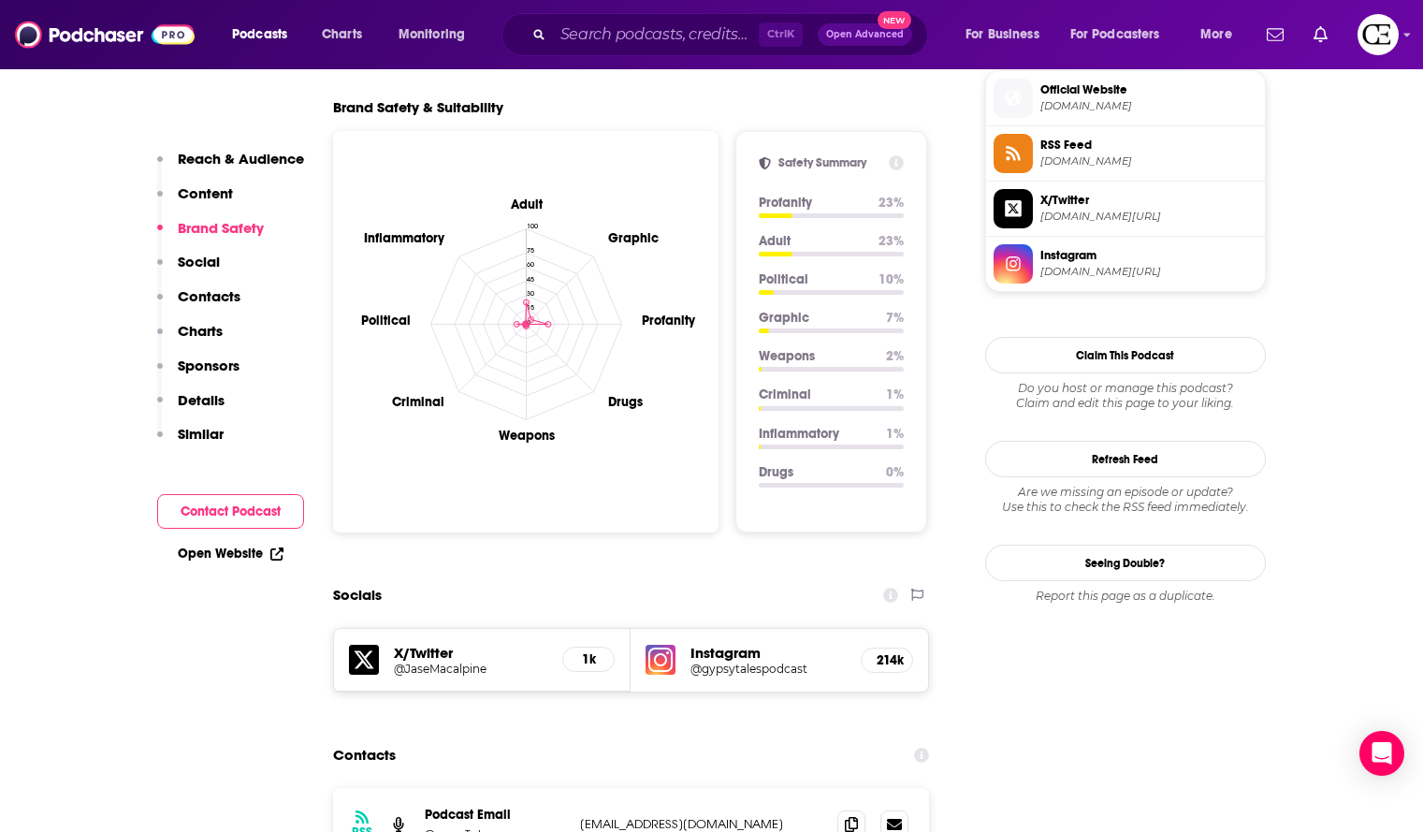
scroll to position [1684, 0]
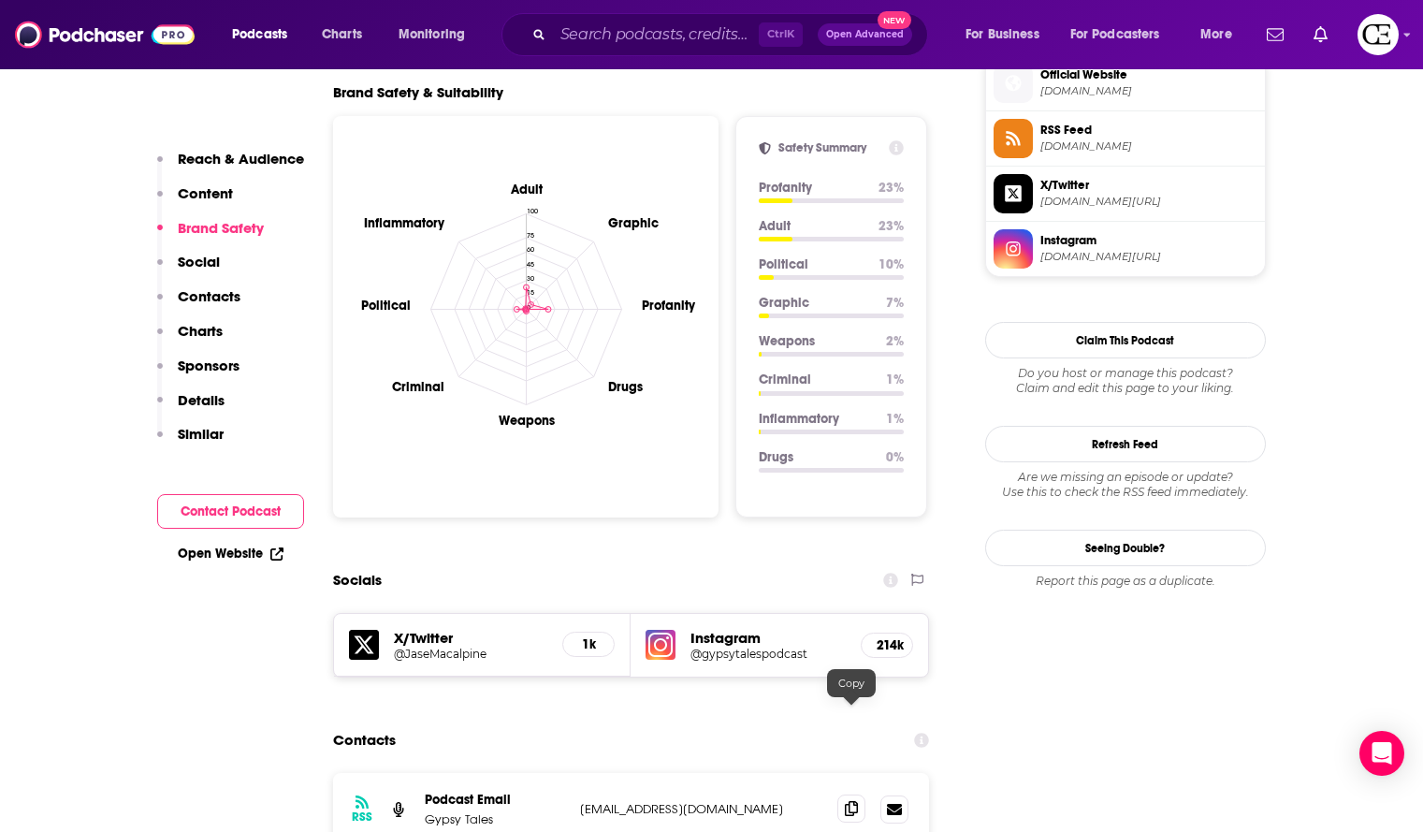
click at [843, 794] on span at bounding box center [851, 808] width 28 height 28
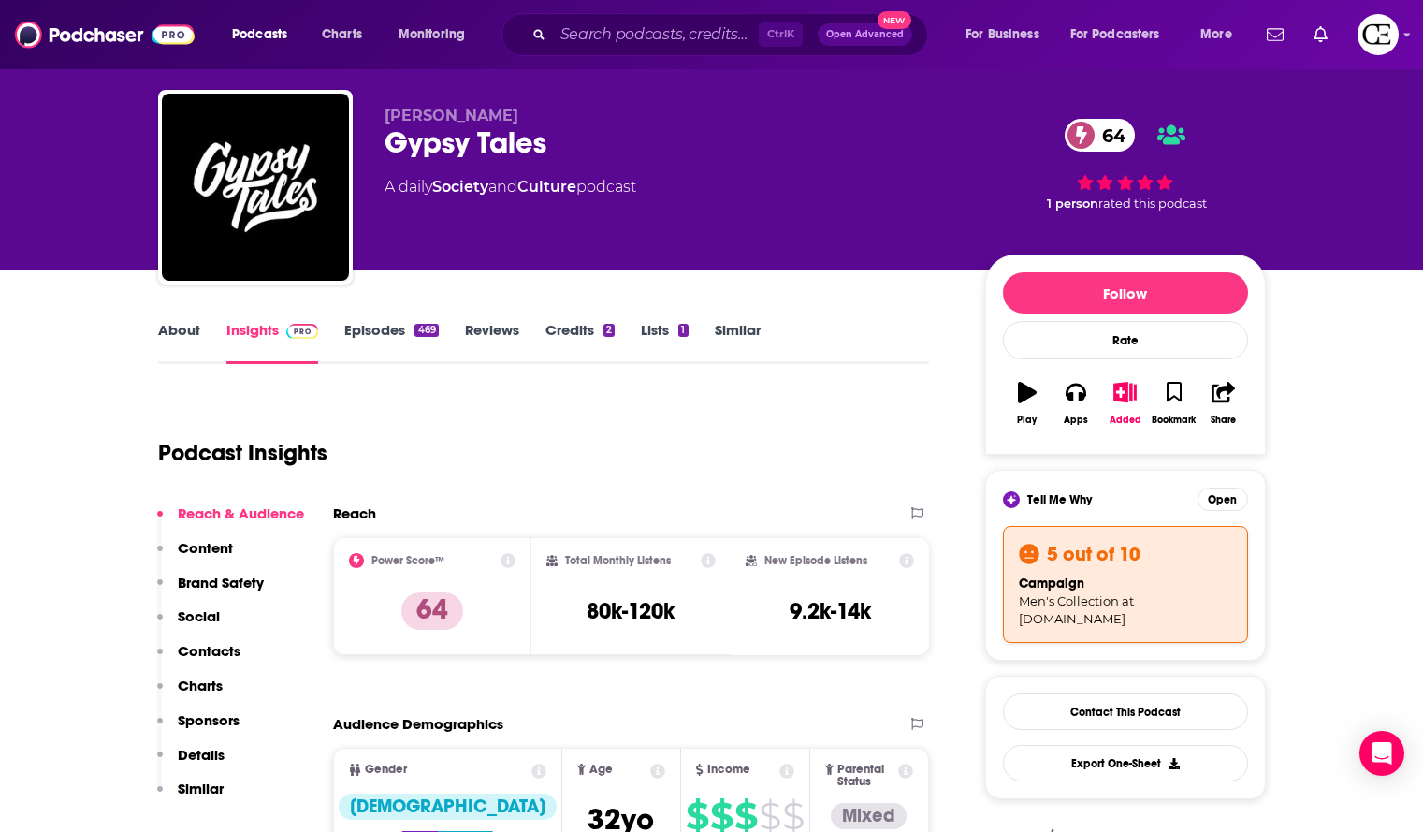
scroll to position [0, 0]
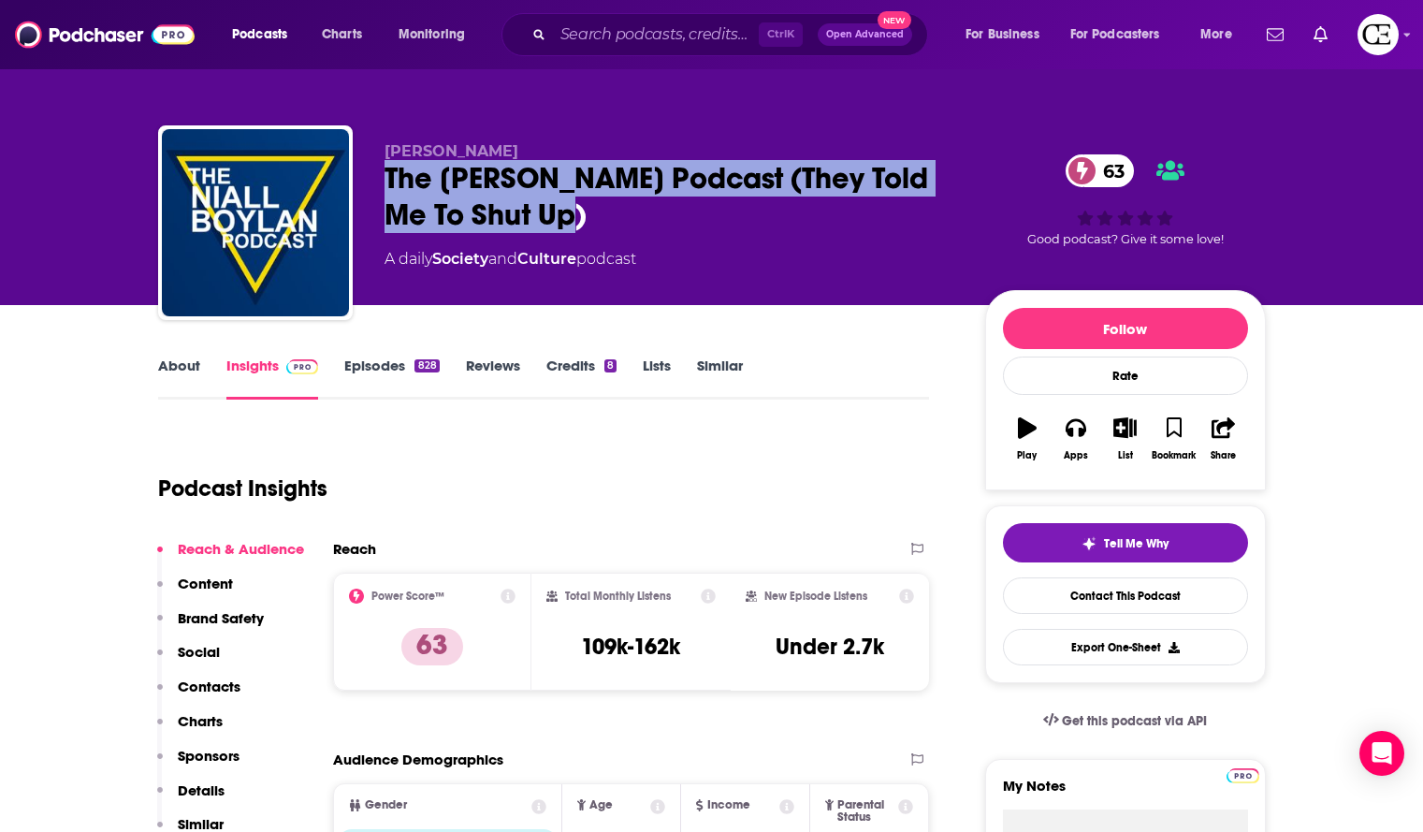
drag, startPoint x: 553, startPoint y: 220, endPoint x: 371, endPoint y: 172, distance: 188.6
click at [371, 172] on div "Niall Boylan The Niall Boylan Podcast (They Told Me To Shut Up) 63 A daily Soci…" at bounding box center [712, 226] width 1108 height 202
copy h2 "The Niall Boylan Podcast (They Told Me To Shut Up)"
click at [1160, 536] on span "Tell Me Why" at bounding box center [1136, 543] width 65 height 15
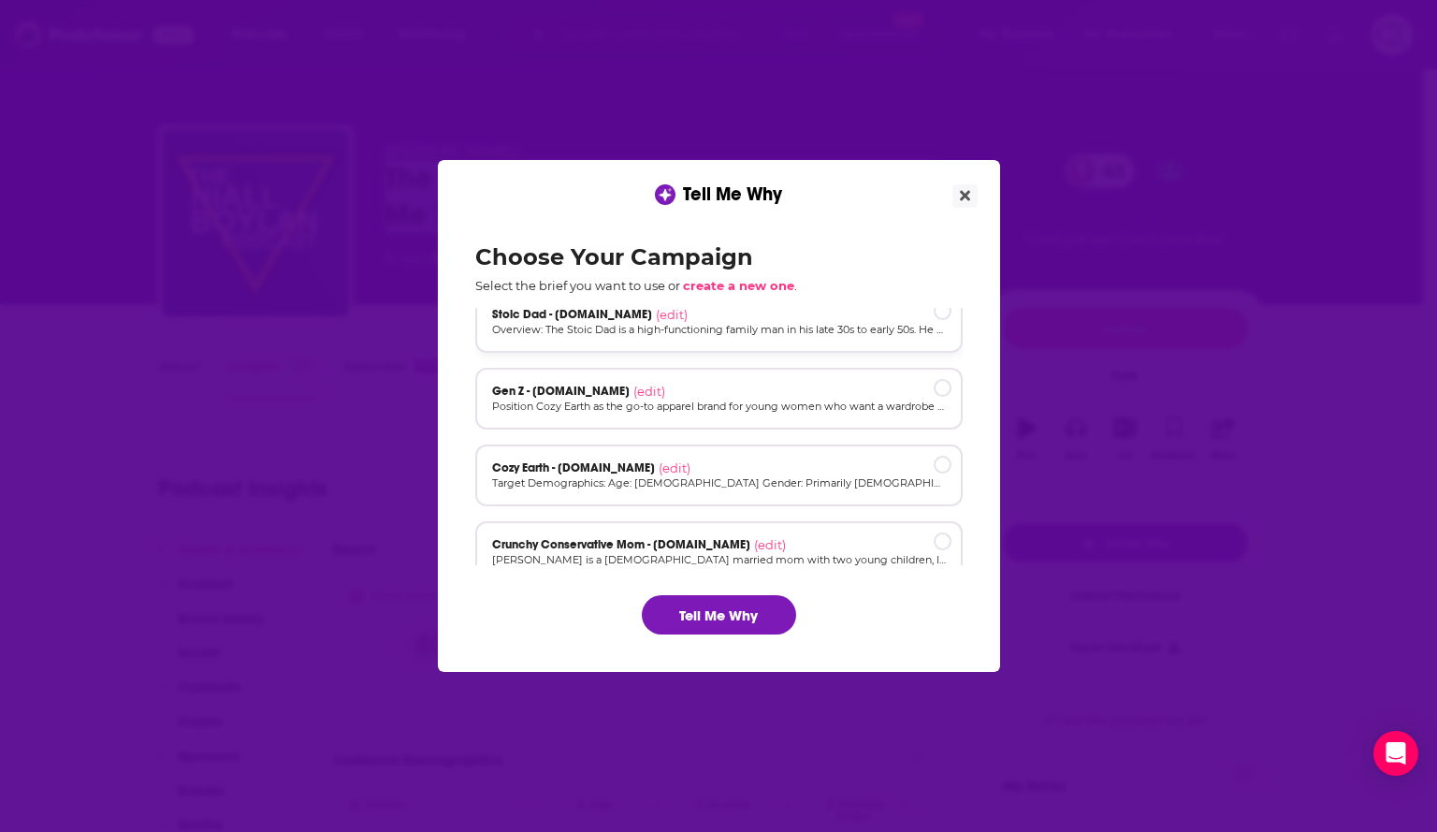
scroll to position [126, 0]
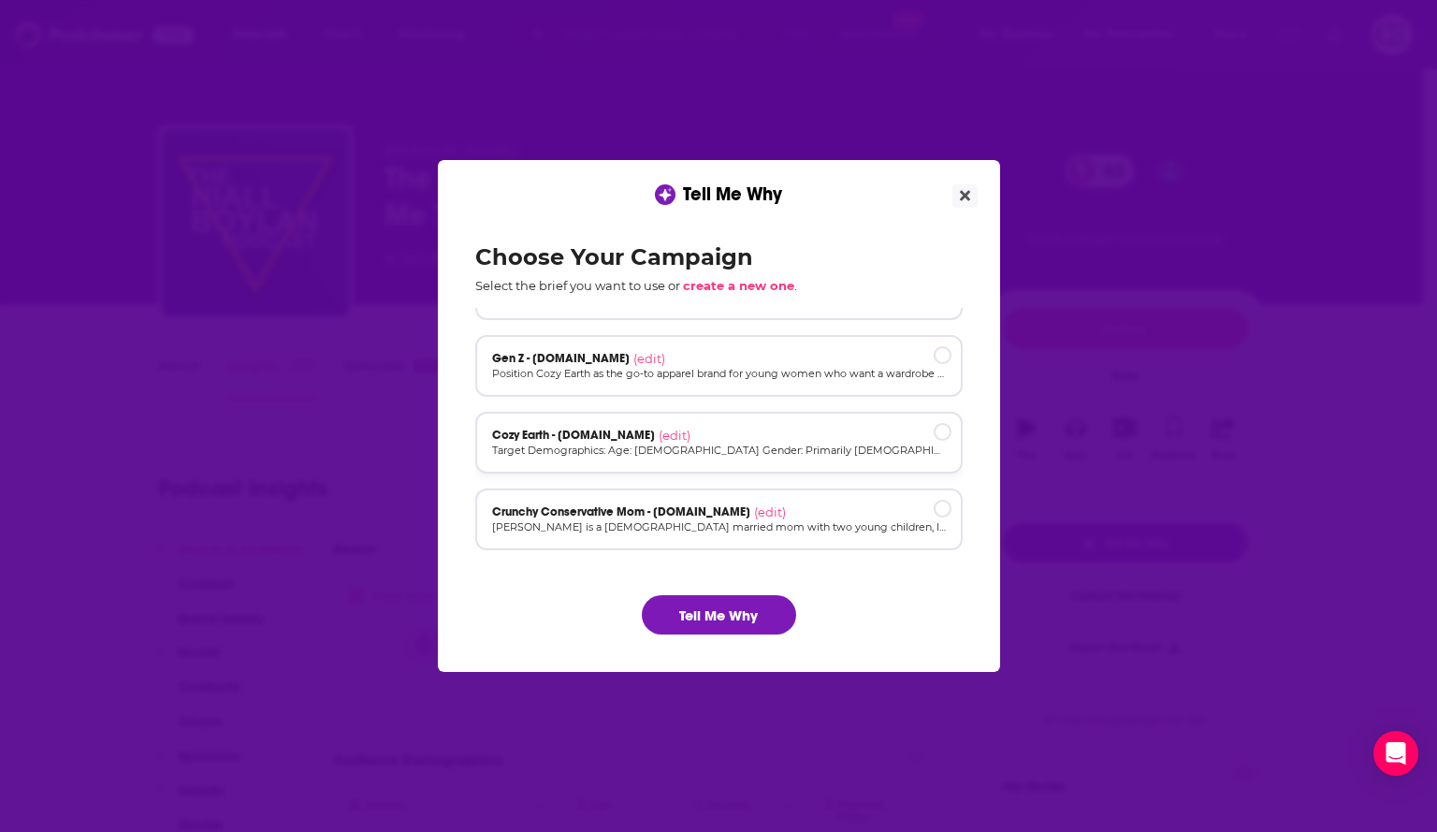
click at [742, 426] on div "Cozy Earth - cozyearth.com (edit) Target Demographics: Age: 30-55 Gender: Prima…" at bounding box center [719, 443] width 488 height 62
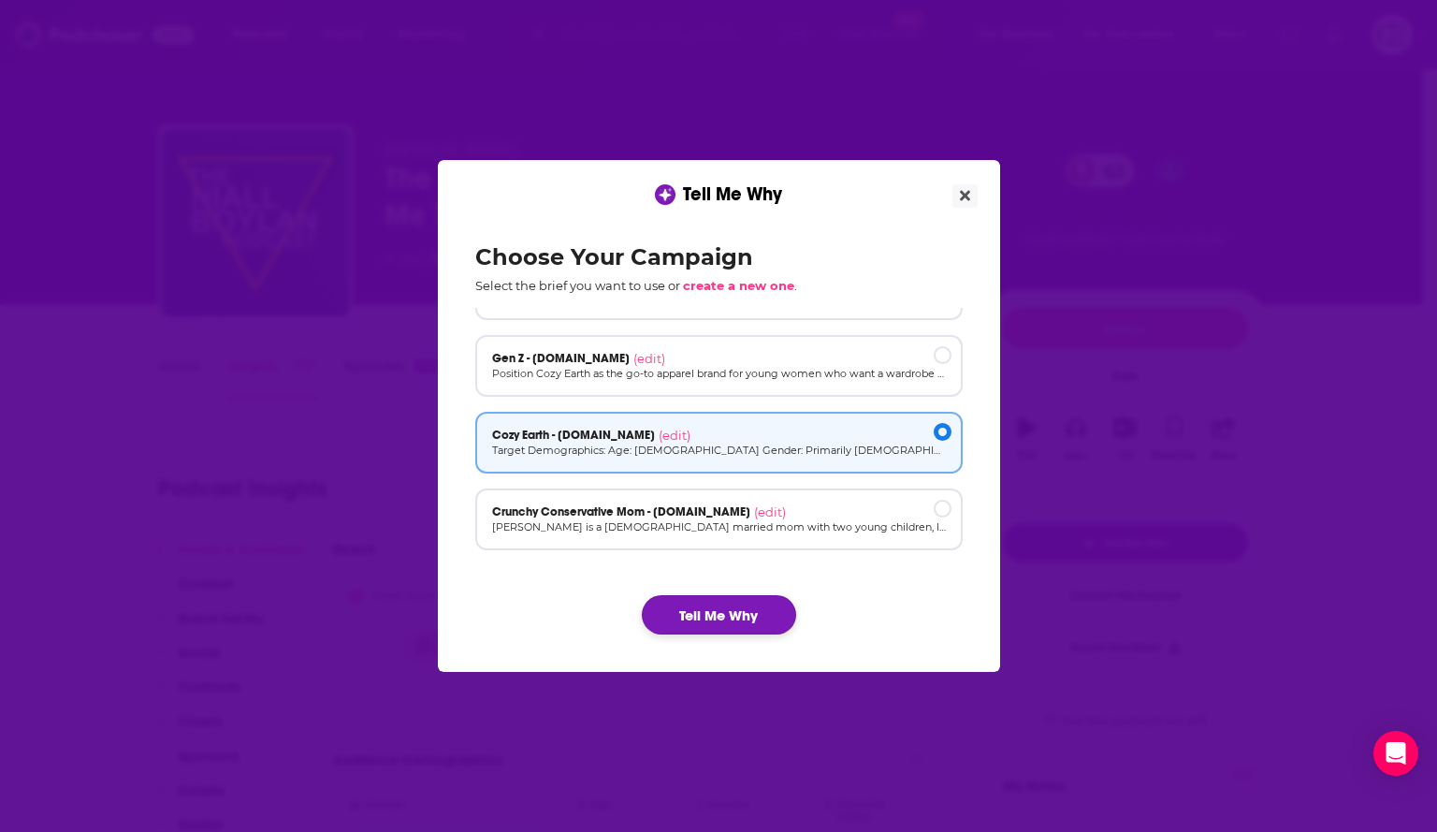
click at [759, 618] on button "Tell Me Why" at bounding box center [719, 614] width 154 height 39
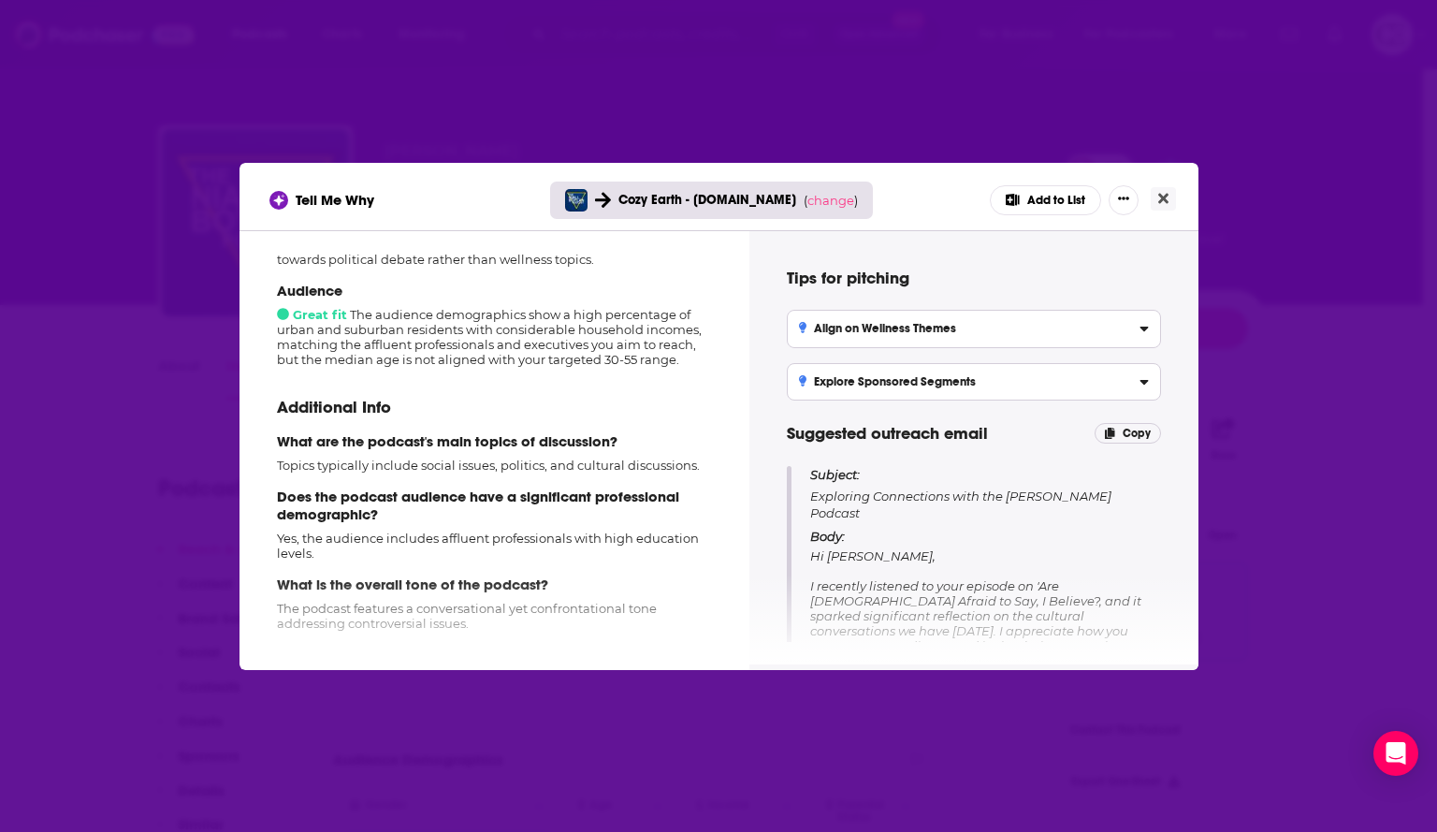
scroll to position [293, 0]
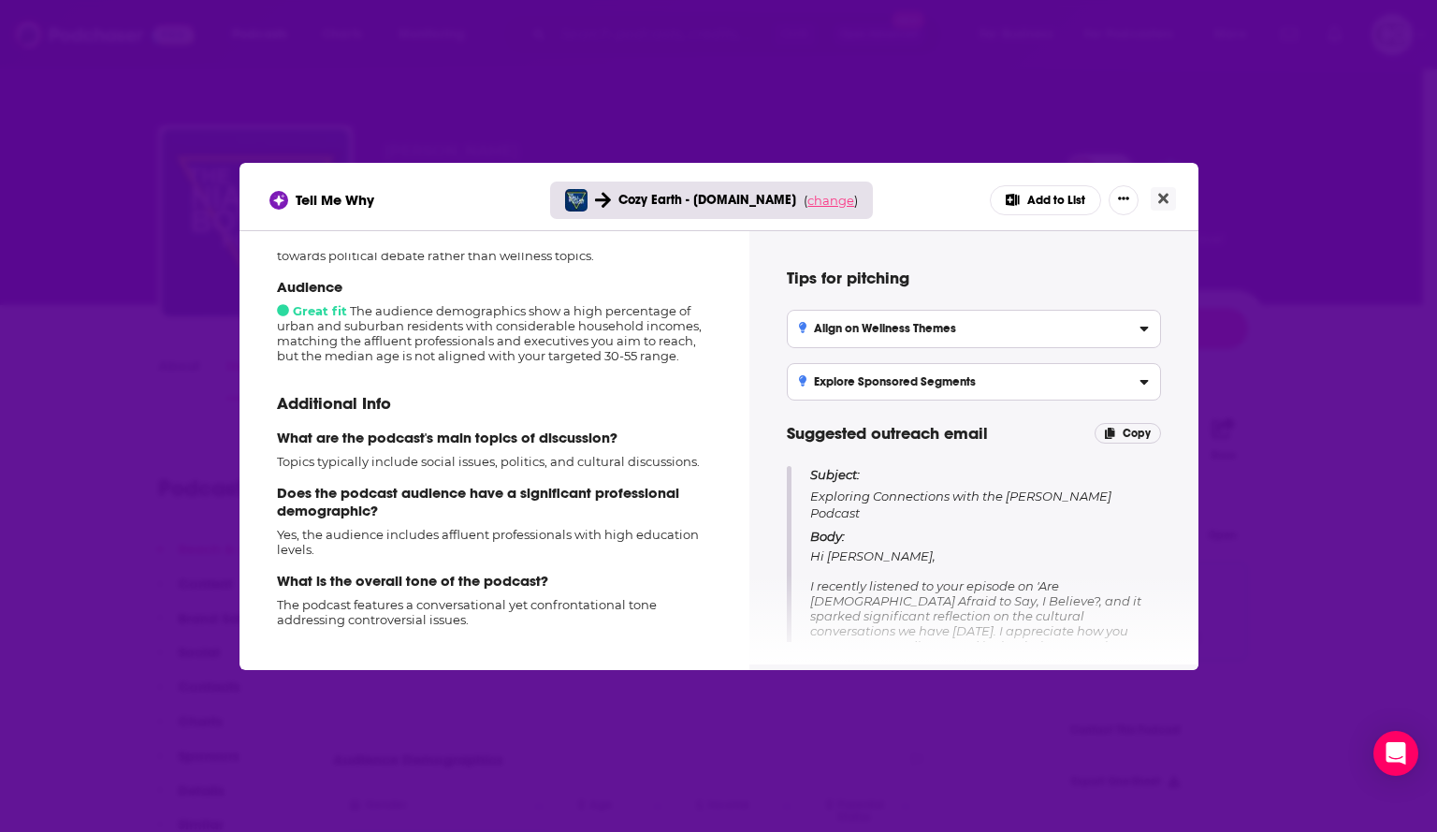
click at [831, 200] on span "change" at bounding box center [831, 200] width 47 height 15
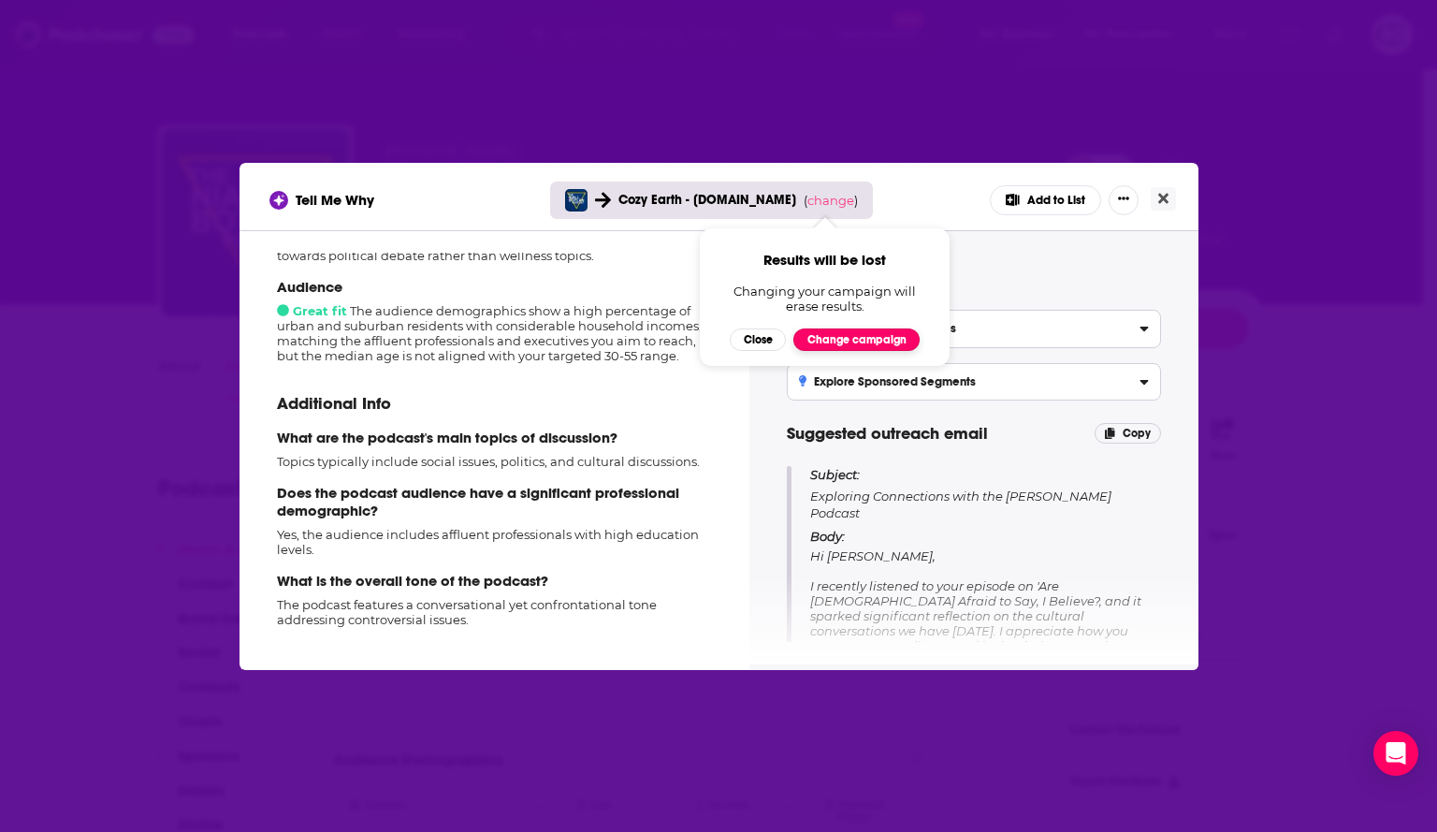
click at [861, 345] on button "Change campaign" at bounding box center [856, 339] width 126 height 22
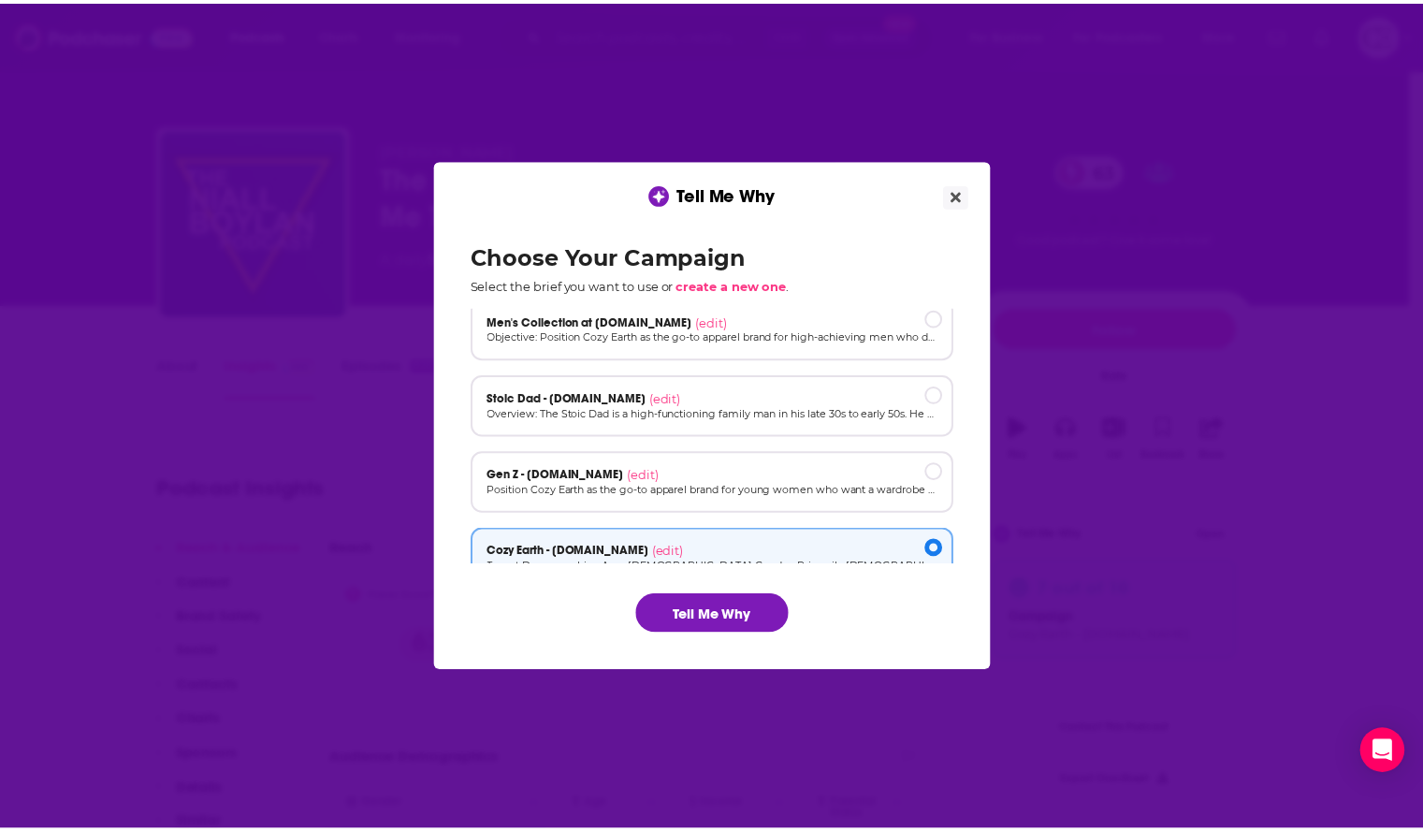
scroll to position [0, 0]
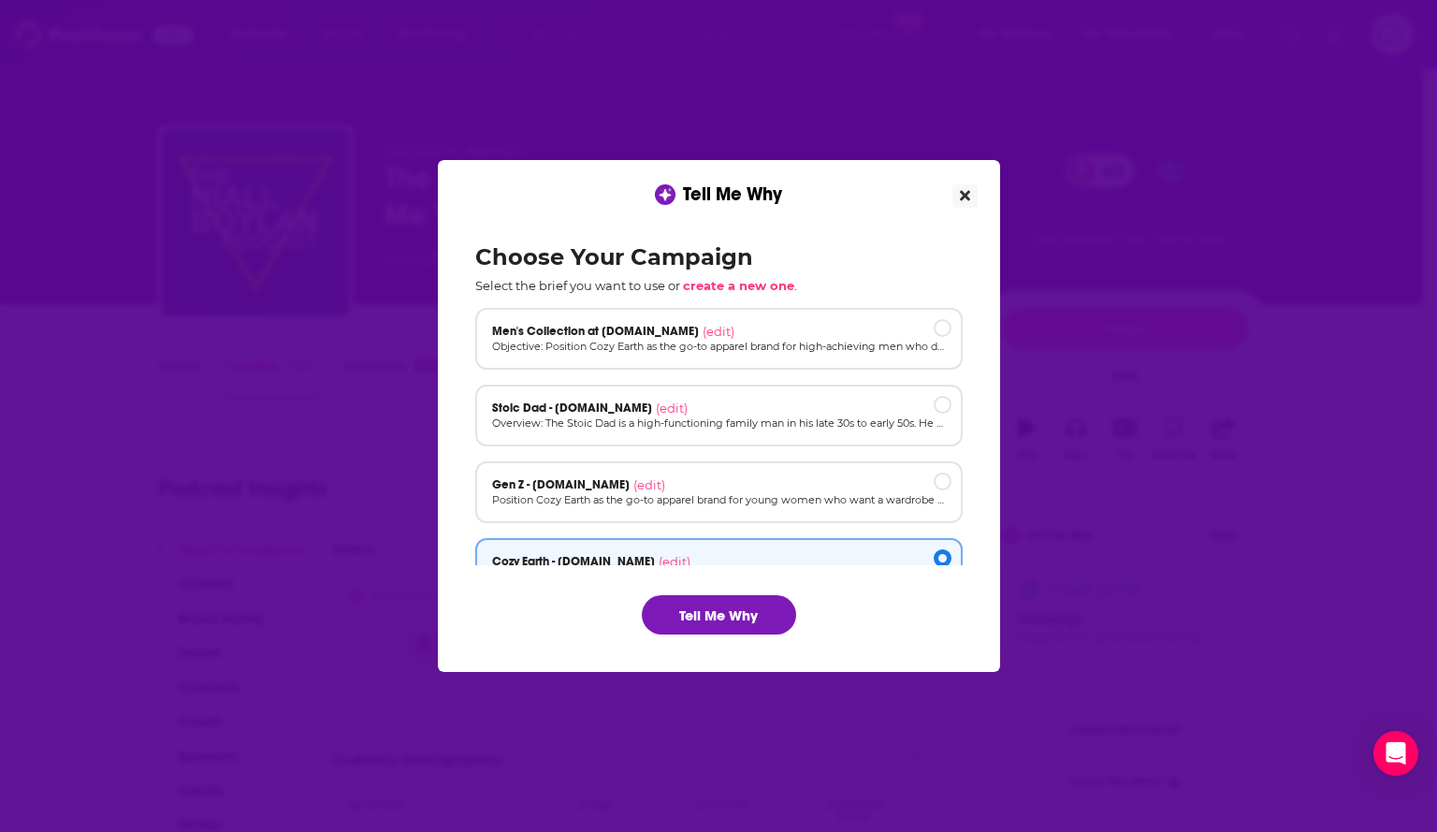
click at [975, 195] on button "Close" at bounding box center [965, 195] width 25 height 23
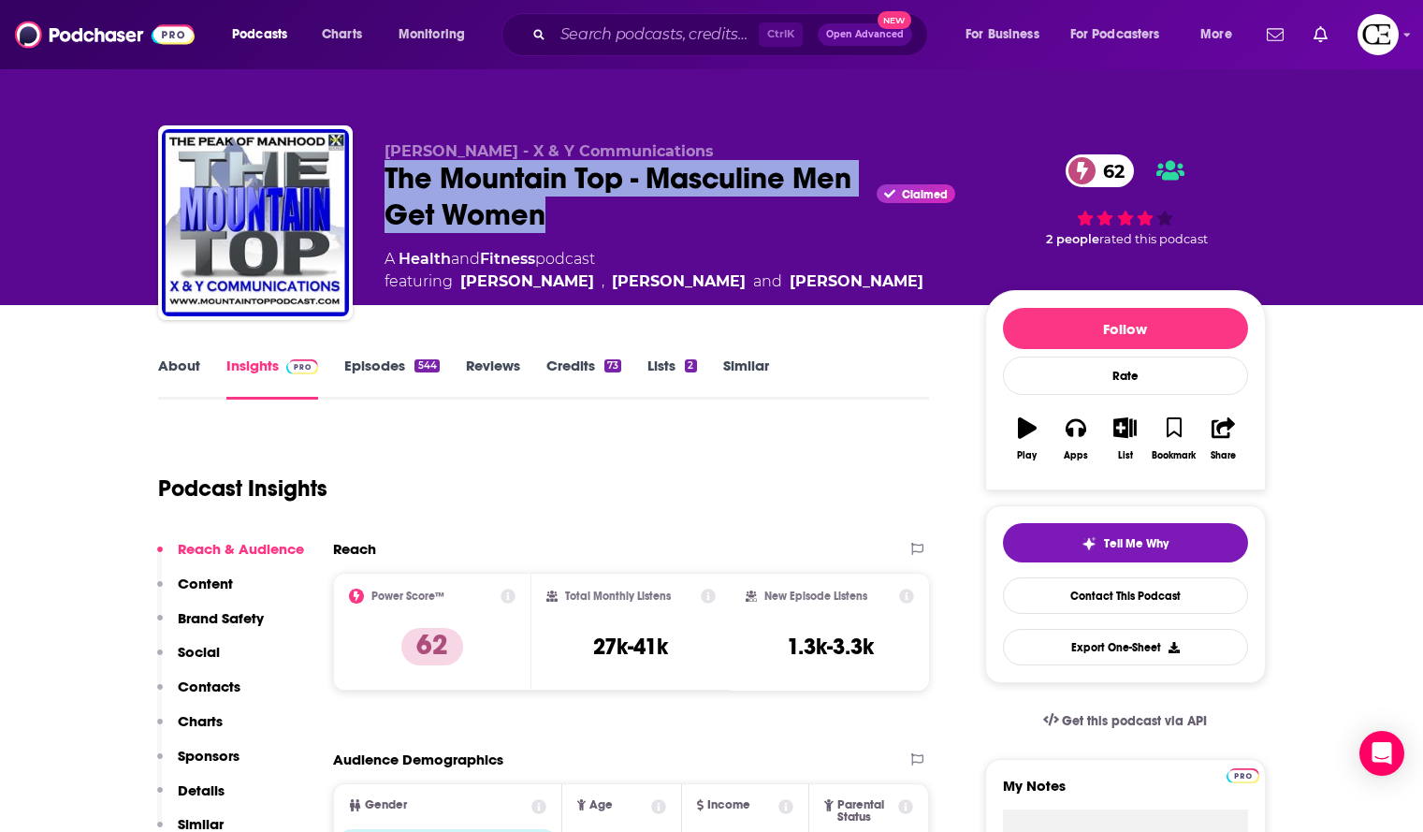
drag, startPoint x: 608, startPoint y: 208, endPoint x: 374, endPoint y: 179, distance: 235.7
click at [374, 179] on div "Scot McKay - X & Y Communications The Mountain Top - Masculine Men Get Women Cl…" at bounding box center [712, 226] width 1108 height 202
copy h2 "The Mountain Top - Masculine Men Get Women"
click at [1204, 548] on button "Tell Me Why" at bounding box center [1125, 542] width 245 height 39
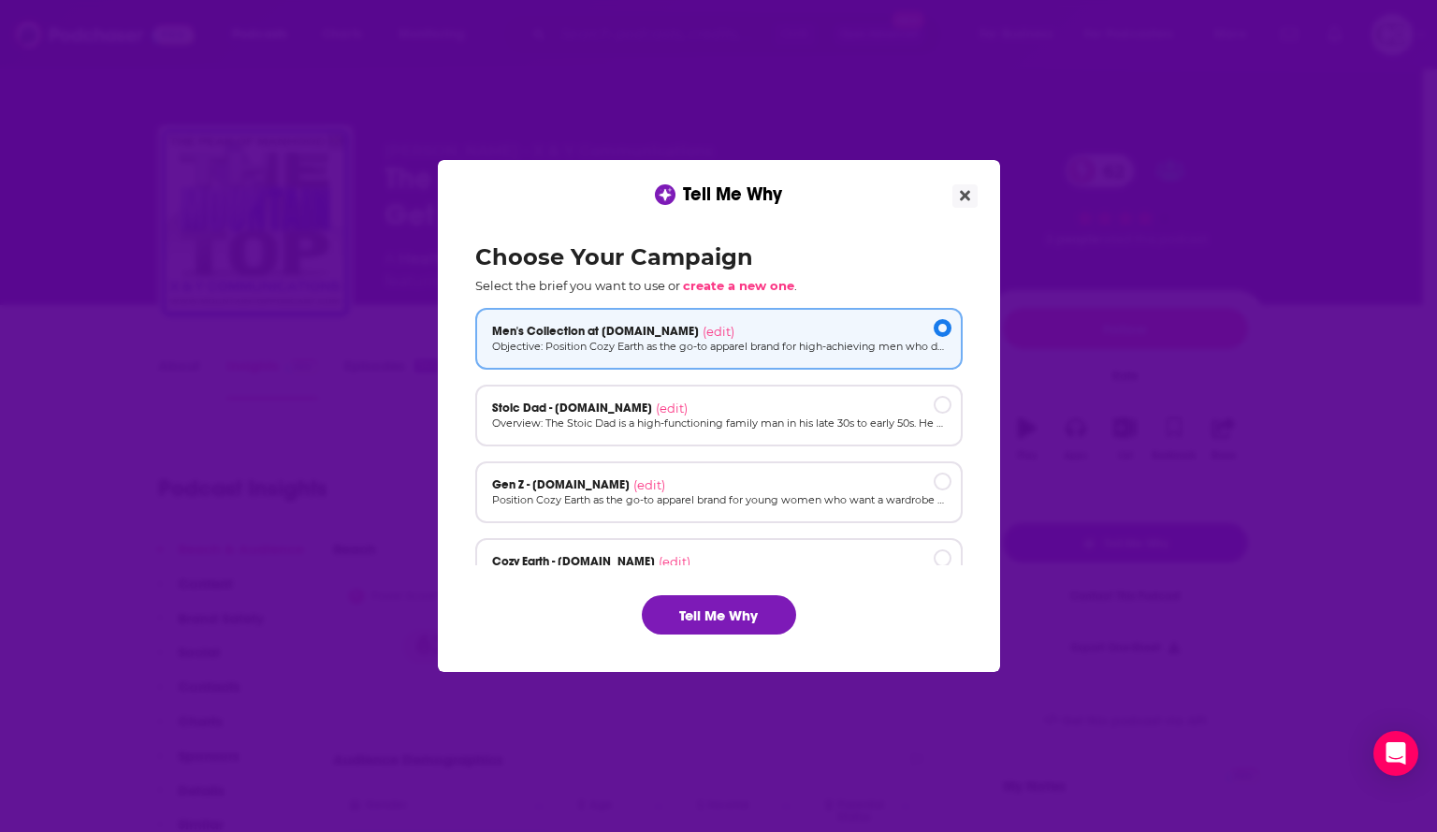
click at [735, 638] on div "Choose Your Campaign Select the brief you want to use or create a new one . Men…" at bounding box center [718, 438] width 517 height 421
click at [735, 612] on button "Tell Me Why" at bounding box center [719, 614] width 154 height 39
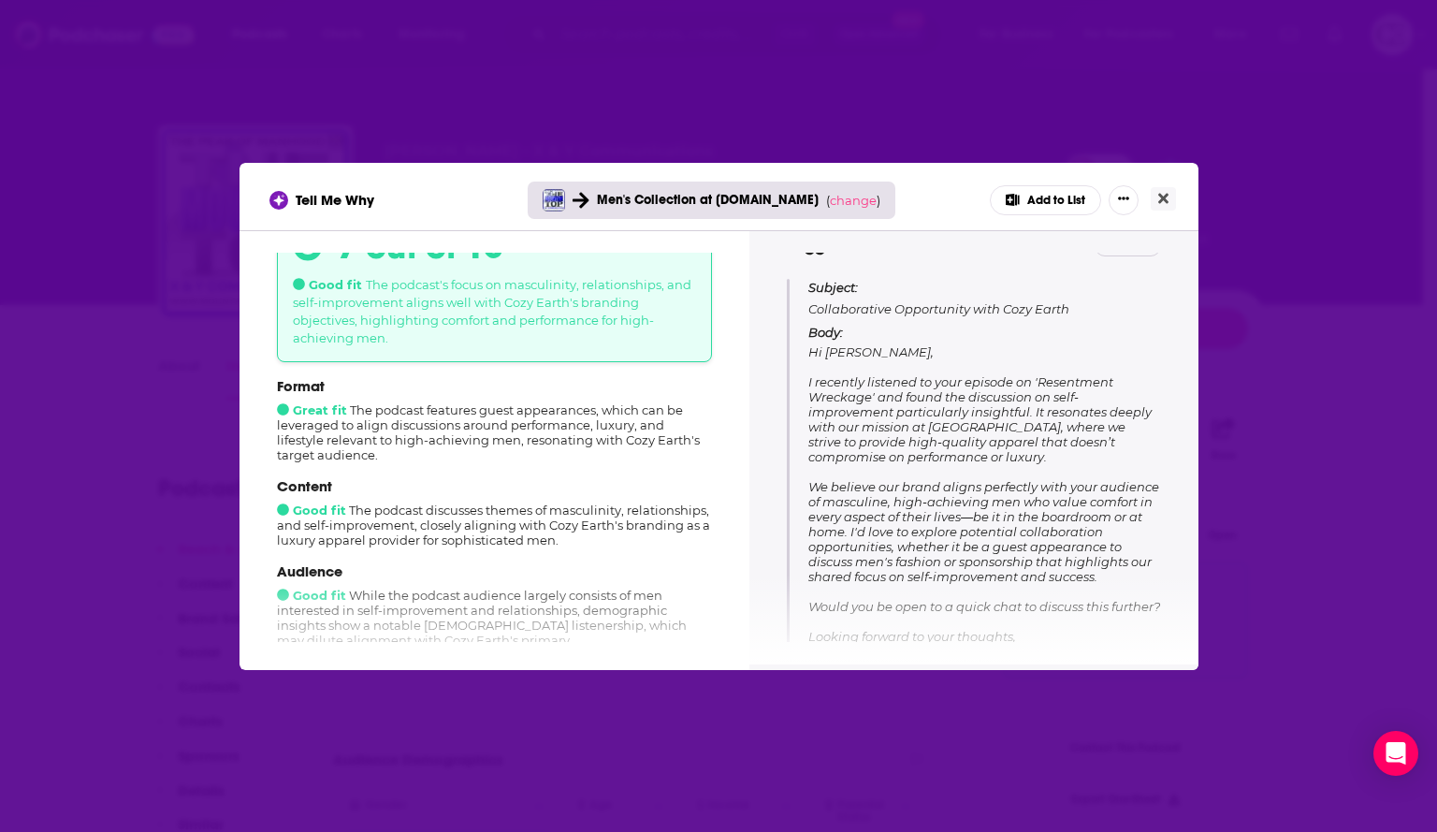
scroll to position [187, 0]
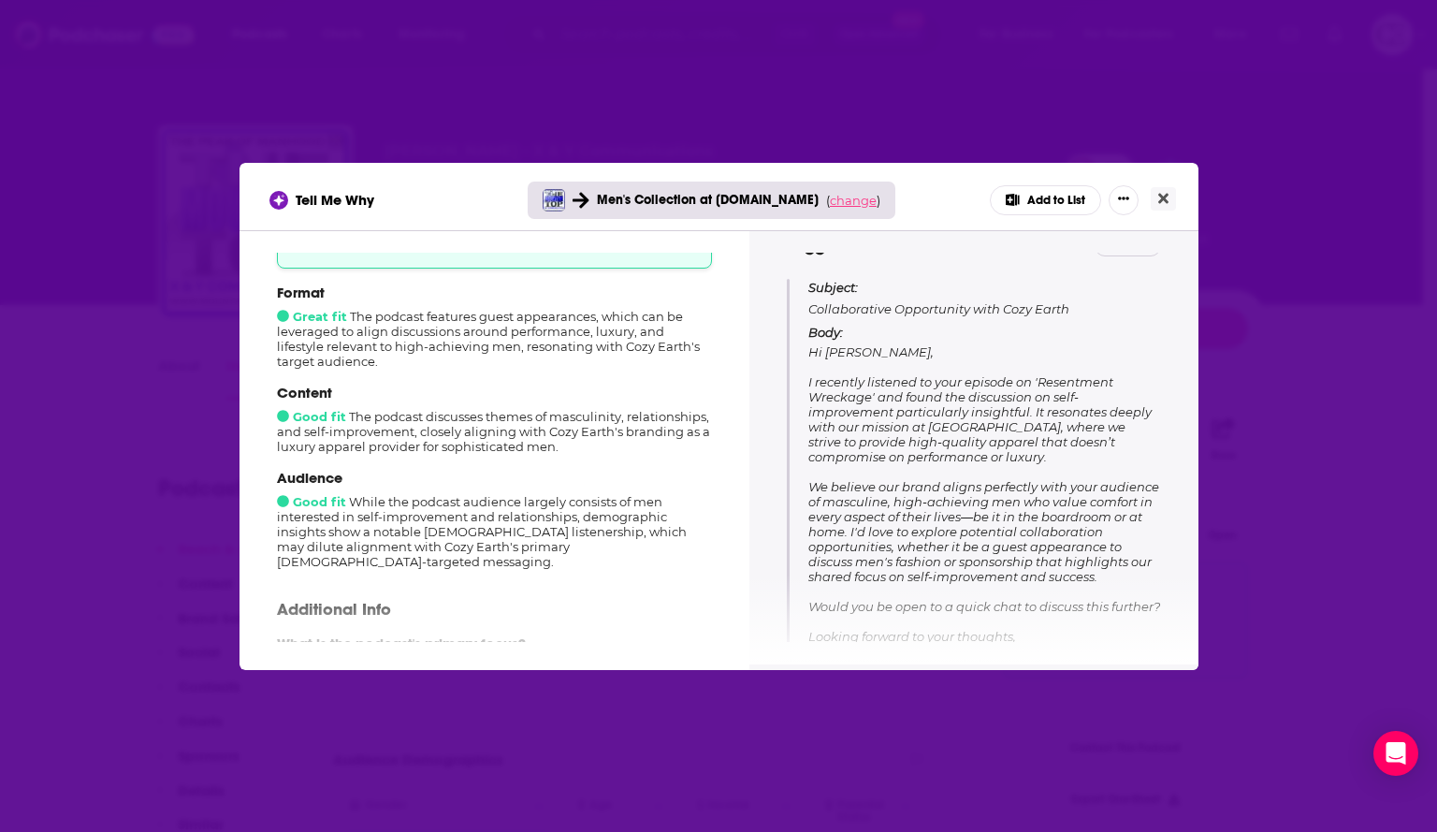
click at [849, 205] on span "change" at bounding box center [853, 200] width 47 height 15
click at [846, 342] on button "Change campaign" at bounding box center [879, 339] width 126 height 22
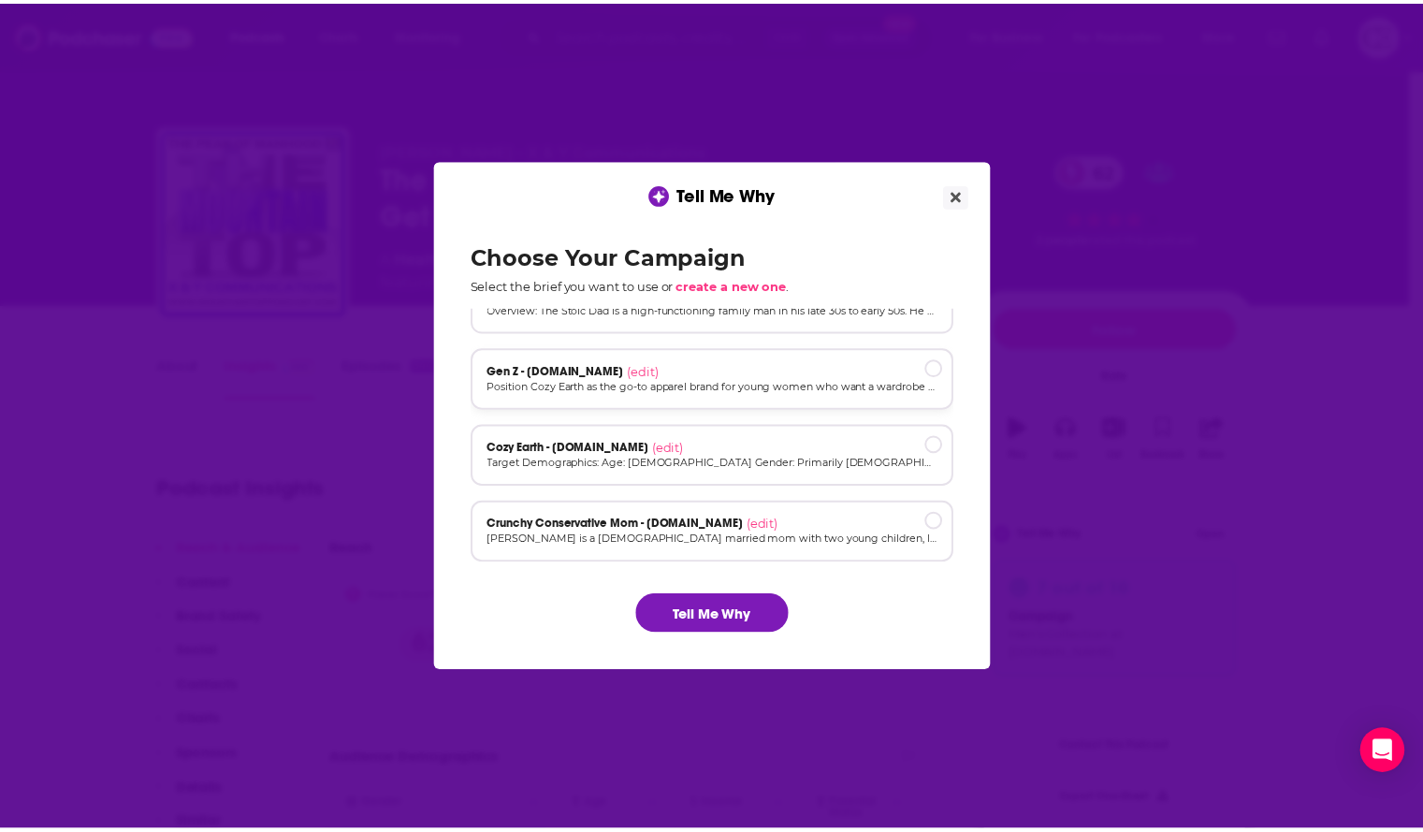
scroll to position [126, 0]
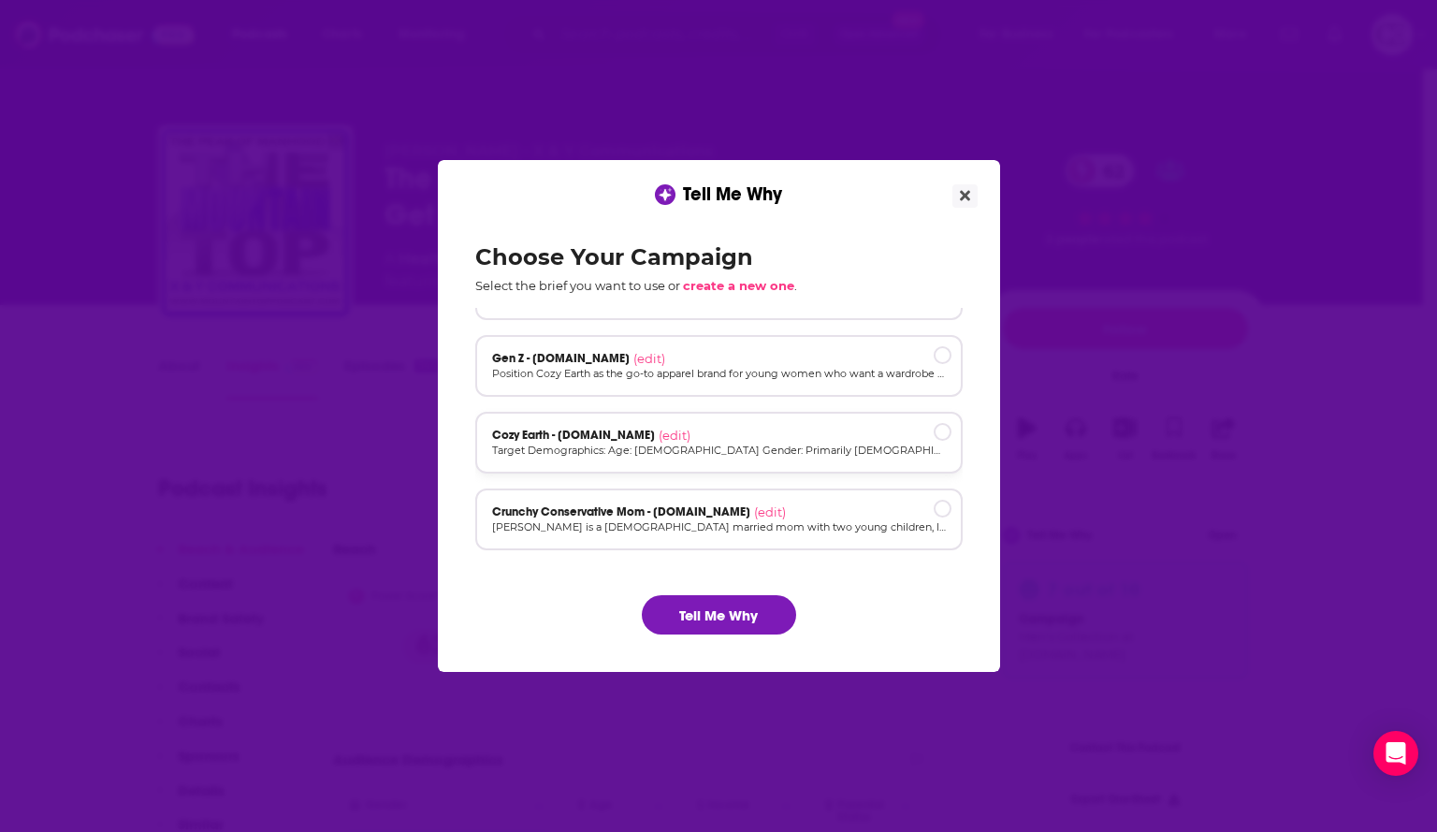
click at [820, 429] on div "Cozy Earth - cozyearth.com (edit)" at bounding box center [719, 435] width 454 height 15
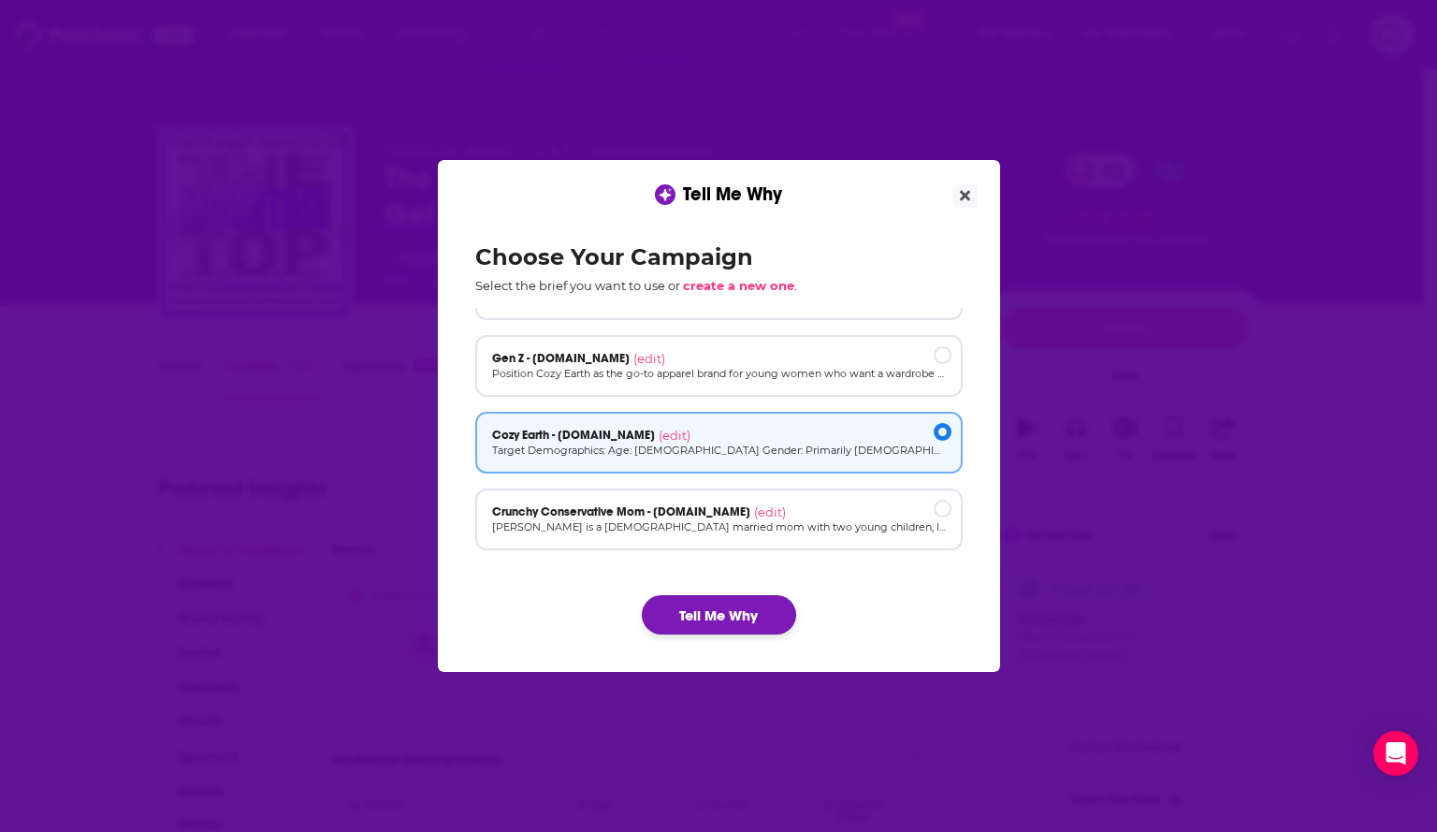
click at [740, 611] on button "Tell Me Why" at bounding box center [719, 614] width 154 height 39
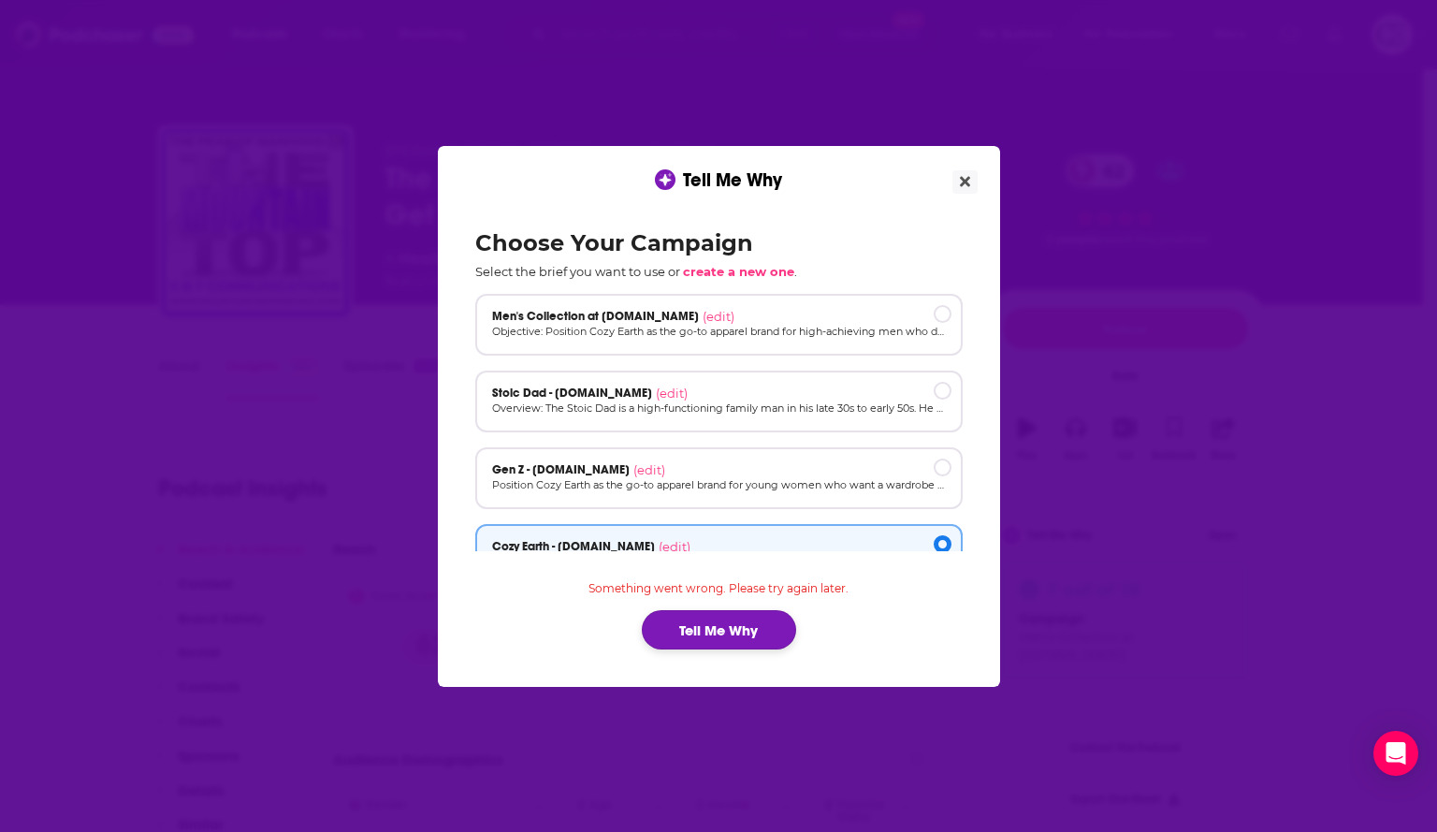
click at [724, 625] on button "Tell Me Why" at bounding box center [719, 629] width 154 height 39
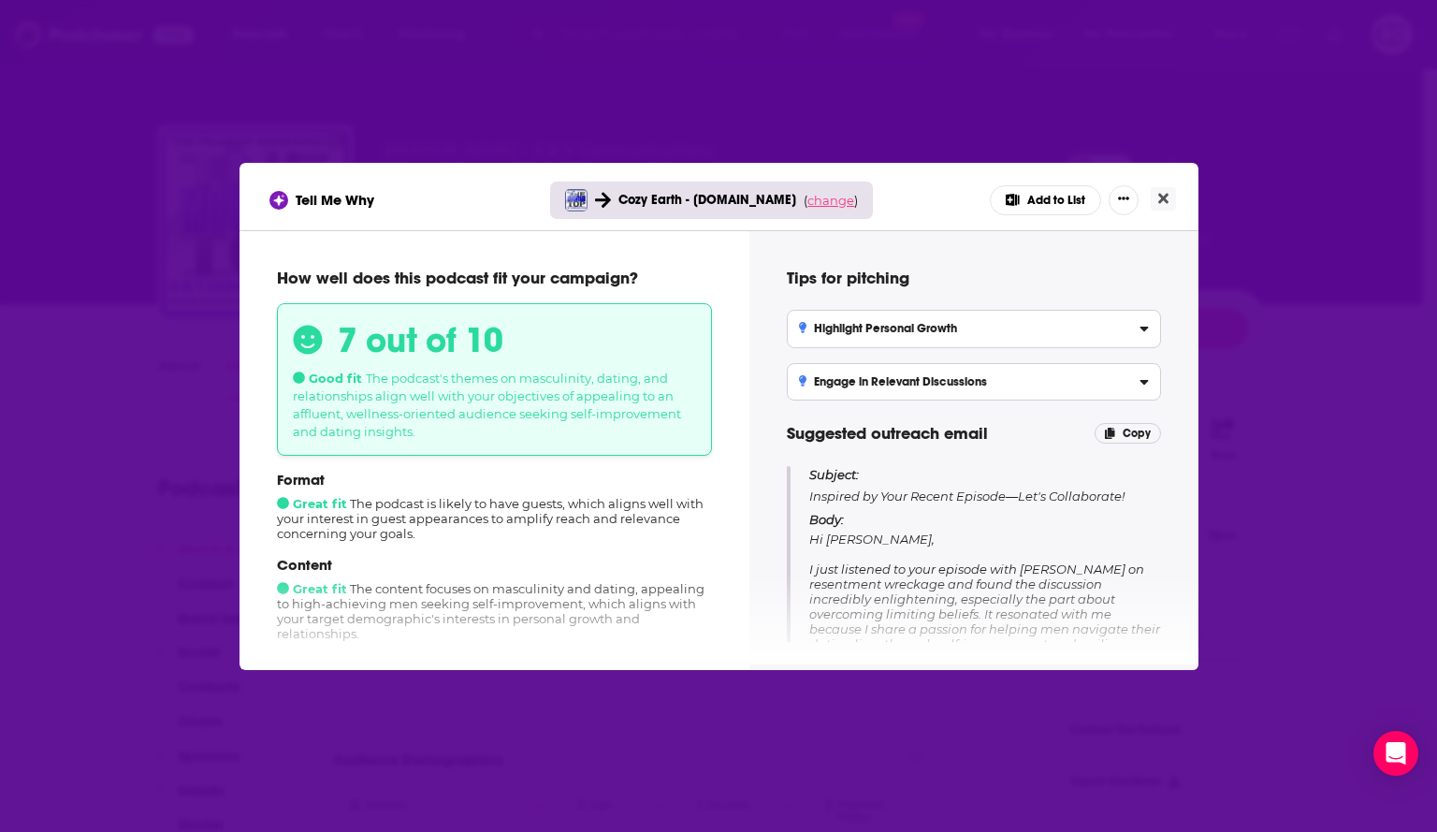
click at [830, 198] on span "change" at bounding box center [831, 200] width 47 height 15
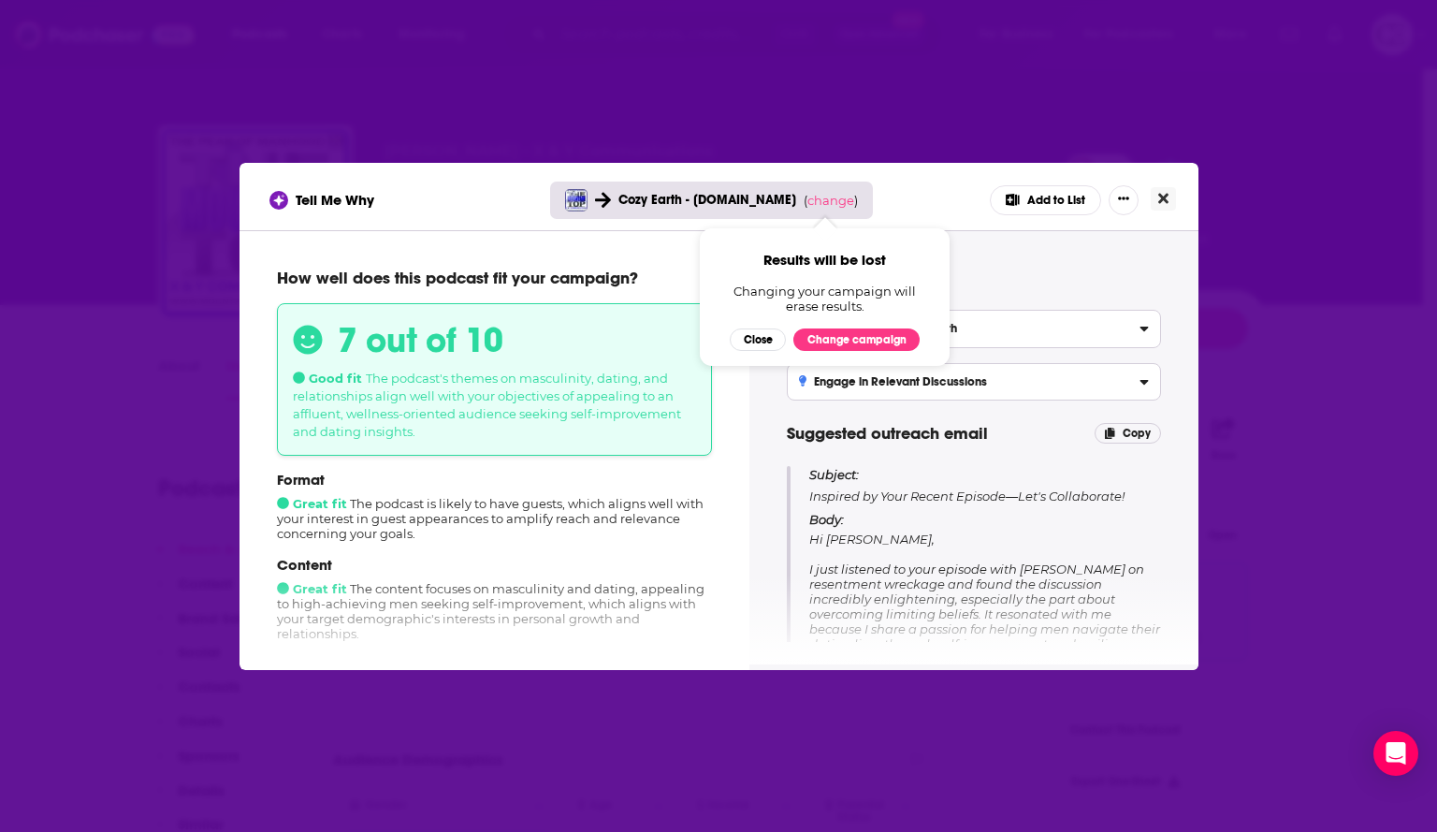
click at [1172, 197] on button "Close" at bounding box center [1163, 198] width 25 height 23
